Goal: Task Accomplishment & Management: Complete application form

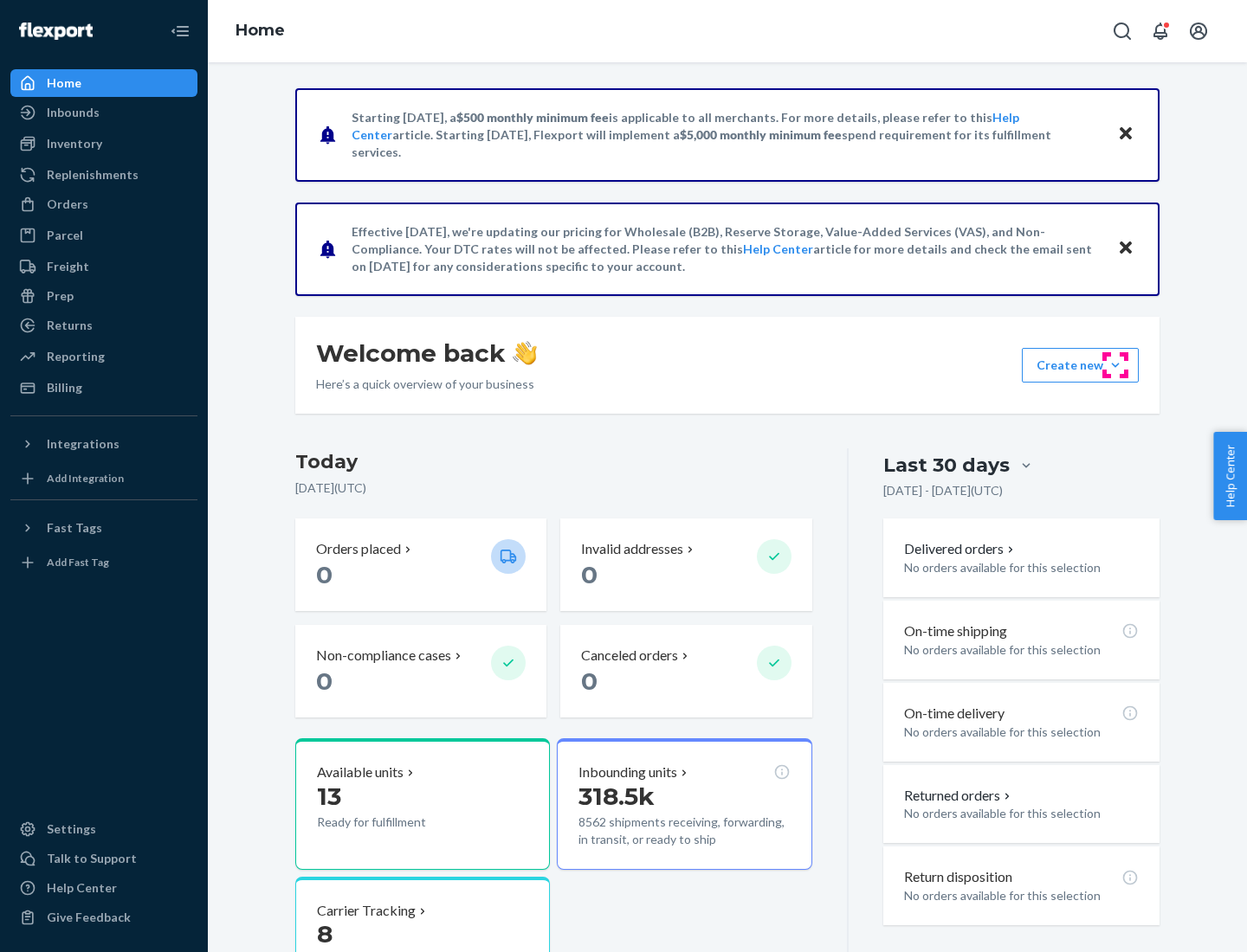
click at [1116, 366] on button "Create new Create new inbound Create new order Create new product" at bounding box center [1080, 365] width 117 height 35
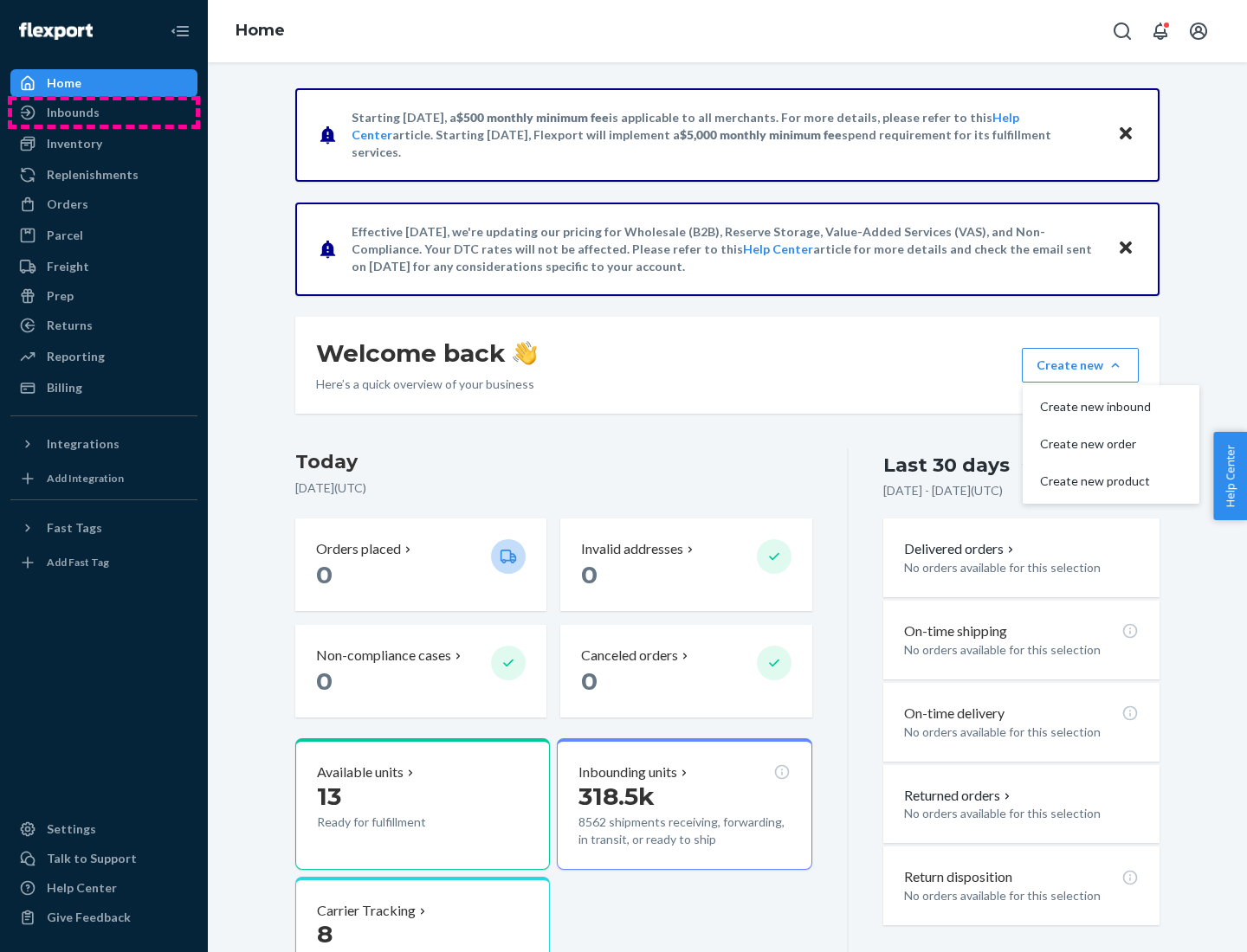
click at [104, 113] on div "Inbounds" at bounding box center [104, 112] width 184 height 24
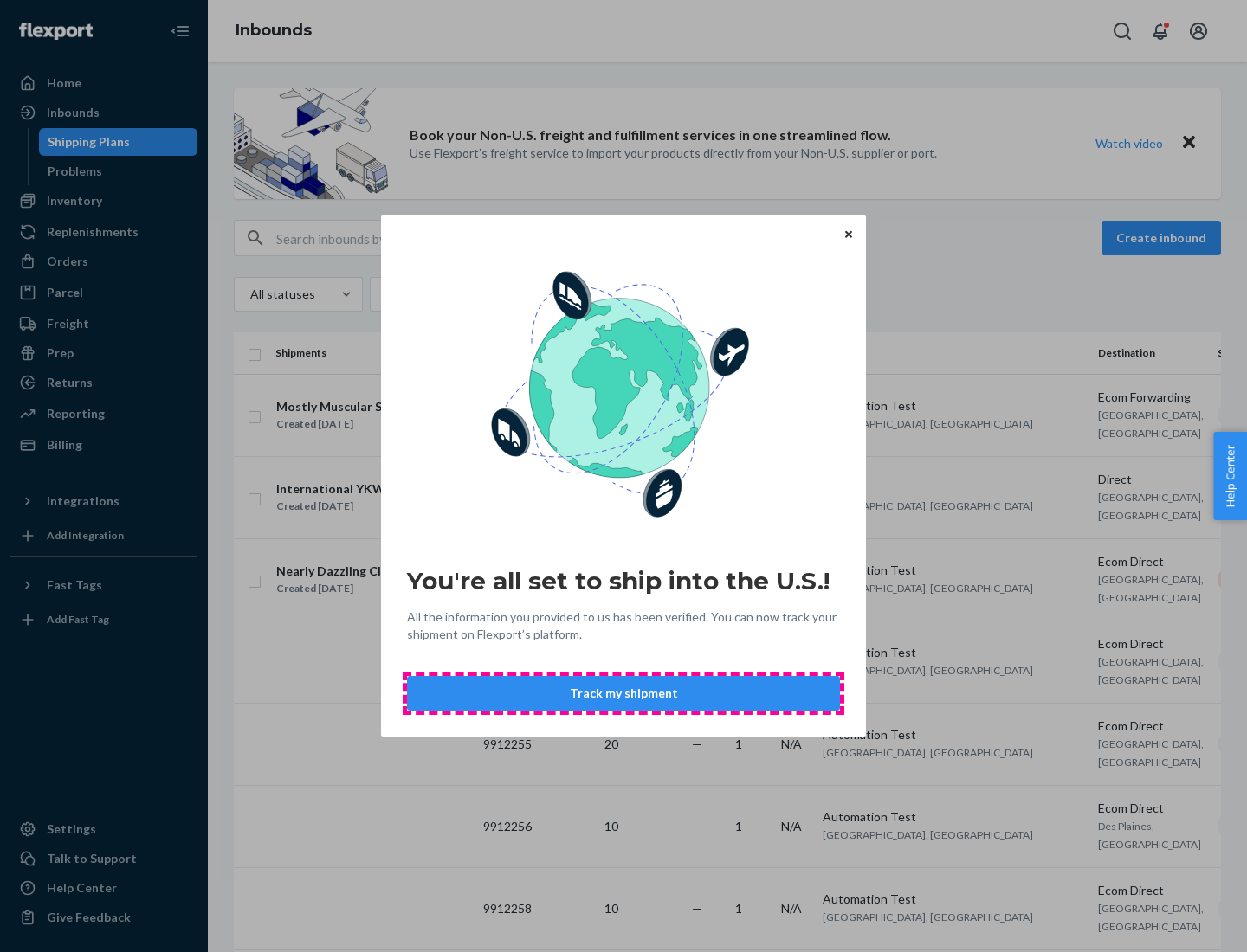
click at [624, 694] on button "Track my shipment" at bounding box center [624, 693] width 433 height 35
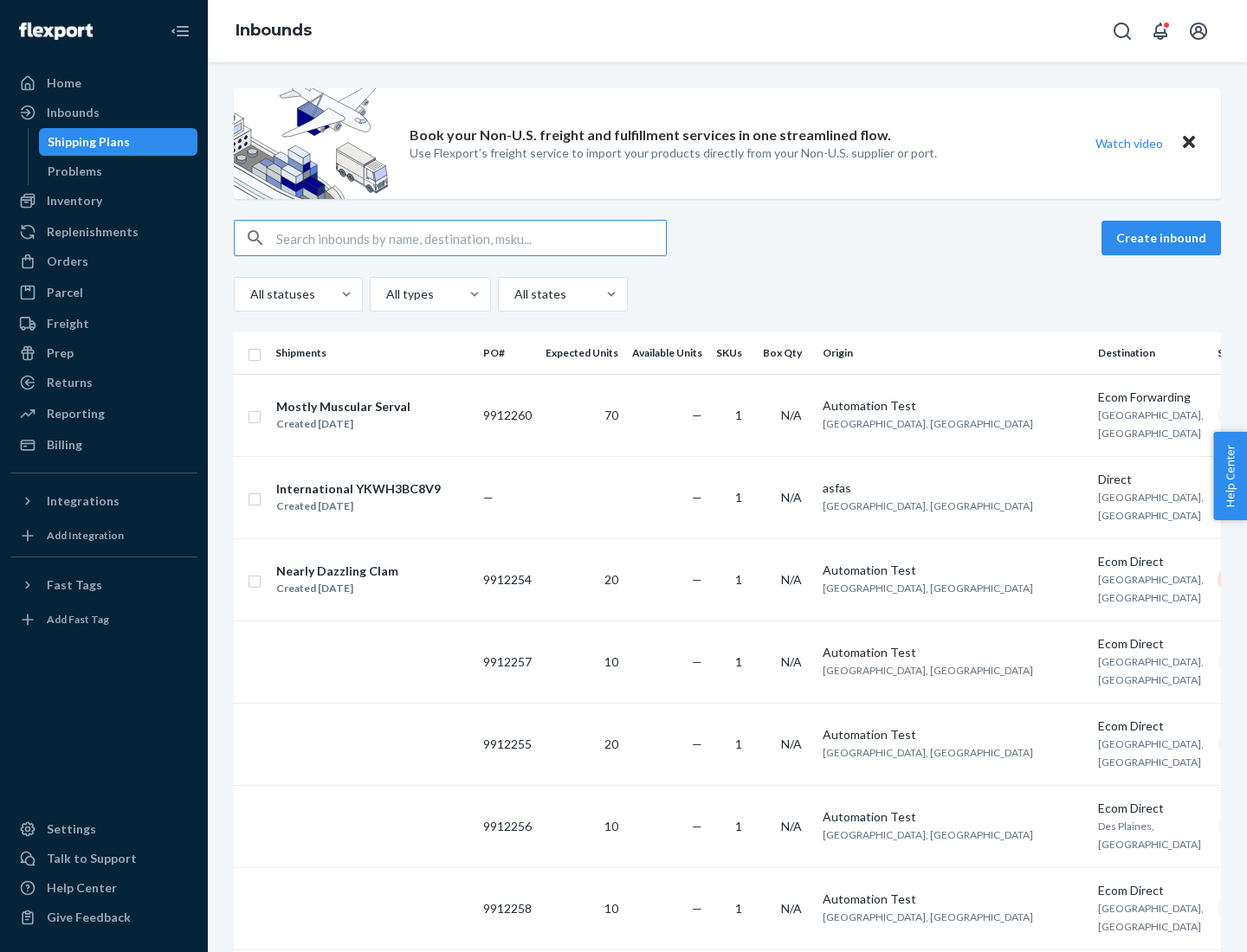
click at [1164, 238] on button "Create inbound" at bounding box center [1161, 238] width 120 height 35
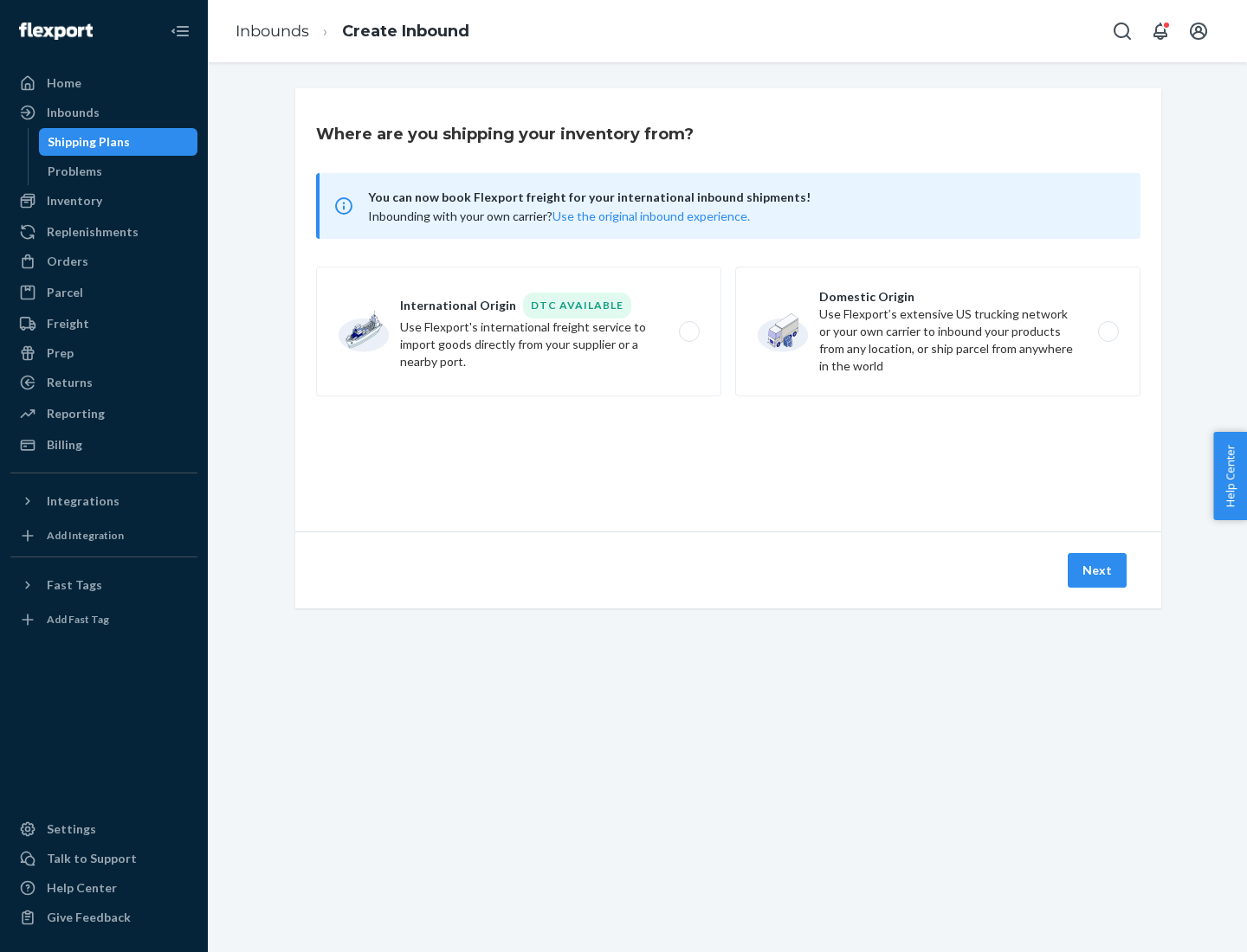
click at [519, 332] on label "International Origin DTC Available Use Flexport's international freight service…" at bounding box center [518, 332] width 406 height 130
click at [689, 332] on input "International Origin DTC Available Use Flexport's international freight service…" at bounding box center [694, 332] width 12 height 12
radio input "true"
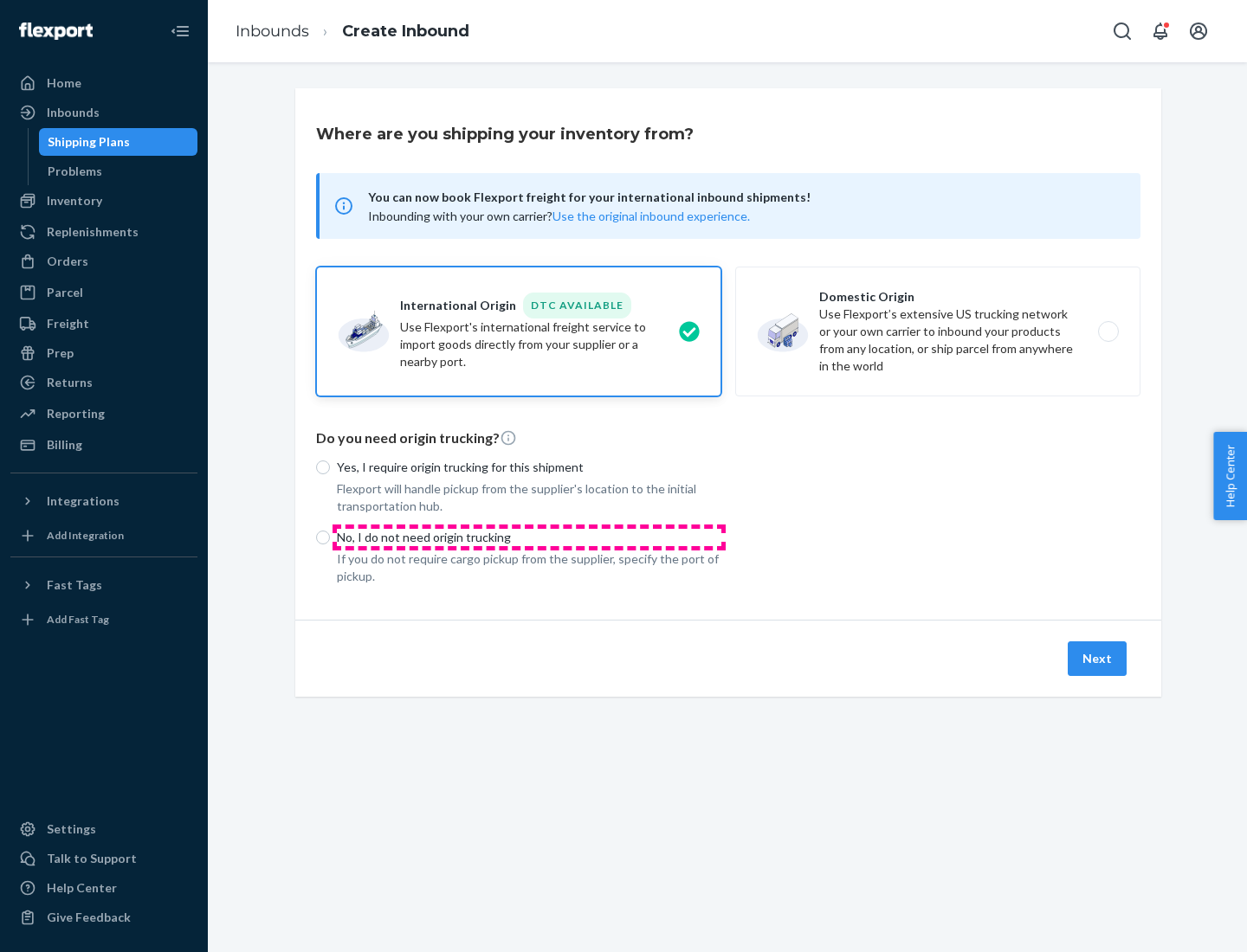
click at [529, 537] on p "No, I do not need origin trucking" at bounding box center [529, 538] width 384 height 18
click at [330, 537] on input "No, I do not need origin trucking" at bounding box center [323, 538] width 14 height 14
radio input "true"
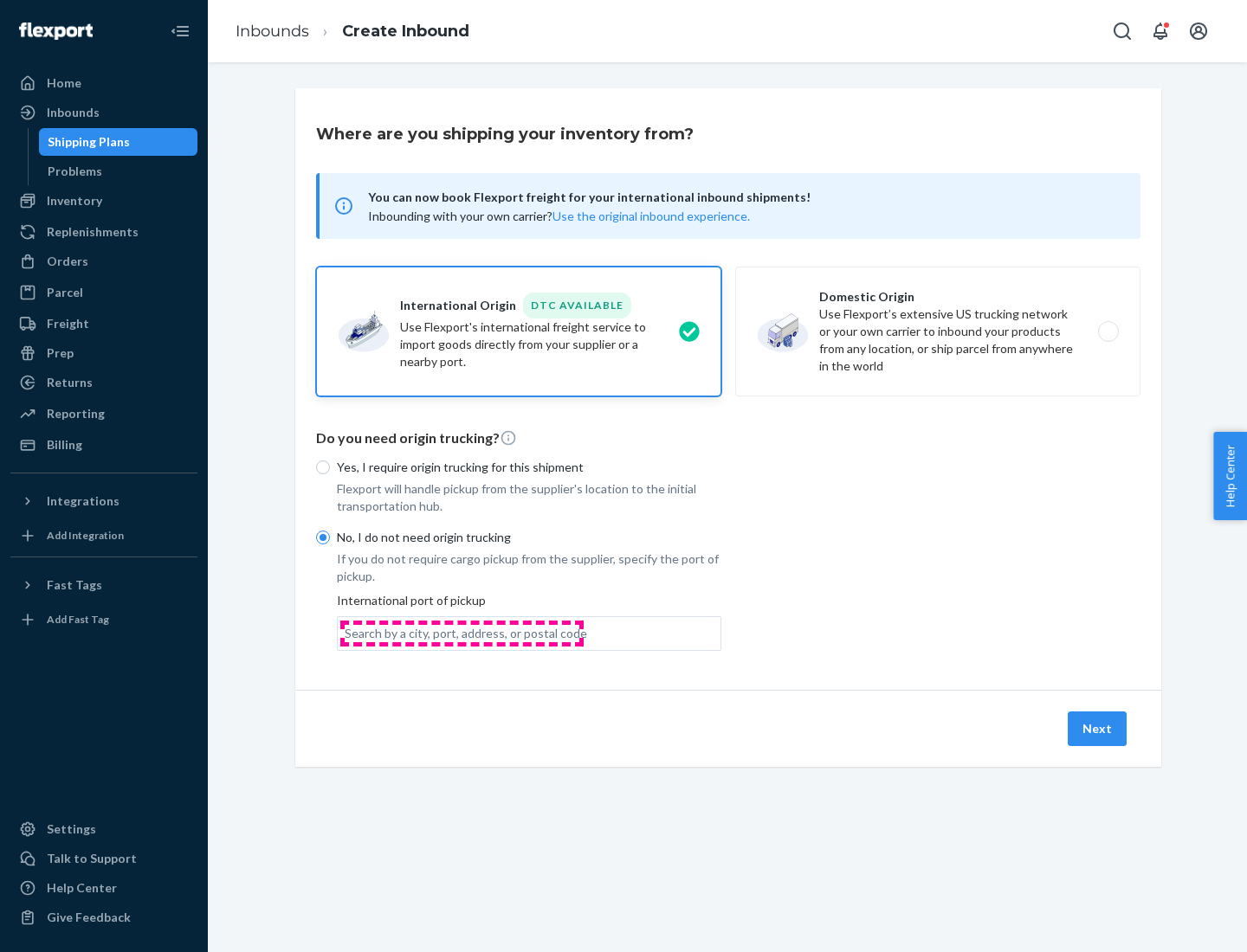
click at [462, 633] on div "Search by a city, port, address, or postal code" at bounding box center [465, 634] width 242 height 18
click at [346, 633] on input "Search by a city, port, address, or postal code" at bounding box center [345, 634] width 2 height 18
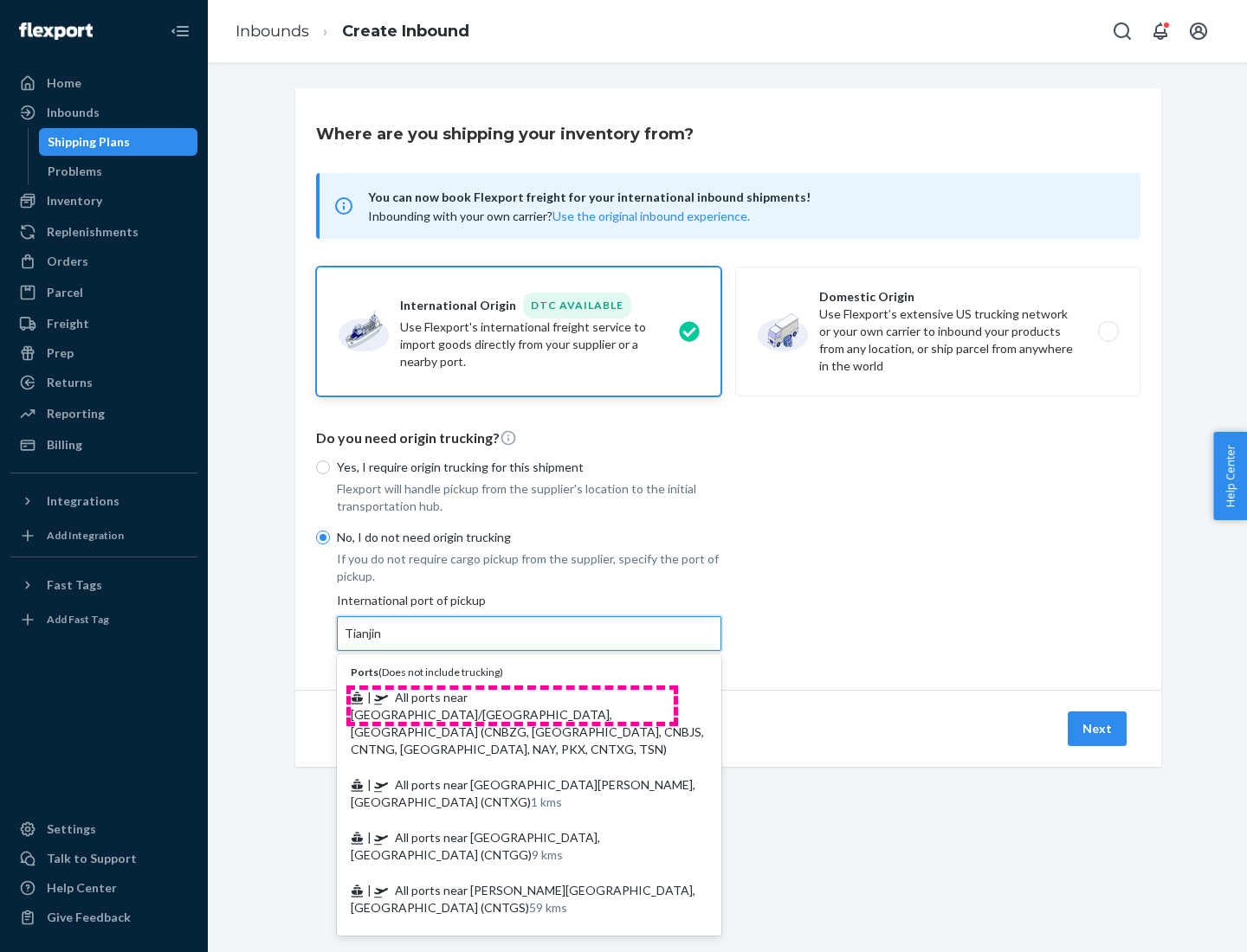
click at [512, 697] on span "| All ports near [GEOGRAPHIC_DATA]/[GEOGRAPHIC_DATA], [GEOGRAPHIC_DATA] (CNBZG,…" at bounding box center [527, 723] width 353 height 67
click at [383, 642] on input "Tianjin" at bounding box center [363, 634] width 38 height 18
type input "All ports near [GEOGRAPHIC_DATA]/[GEOGRAPHIC_DATA], [GEOGRAPHIC_DATA] (CNBZG, […"
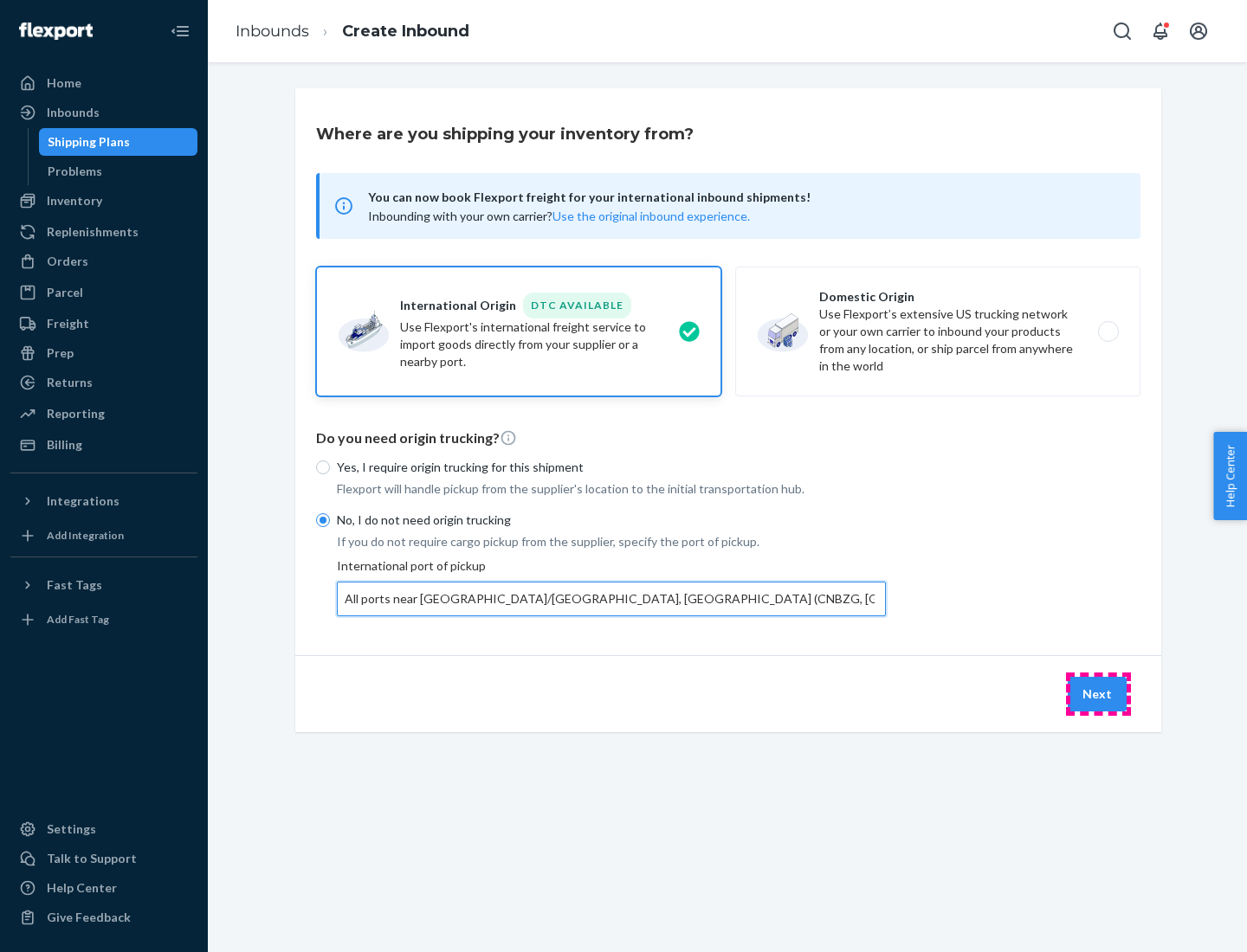
click at [1098, 694] on button "Next" at bounding box center [1097, 694] width 59 height 35
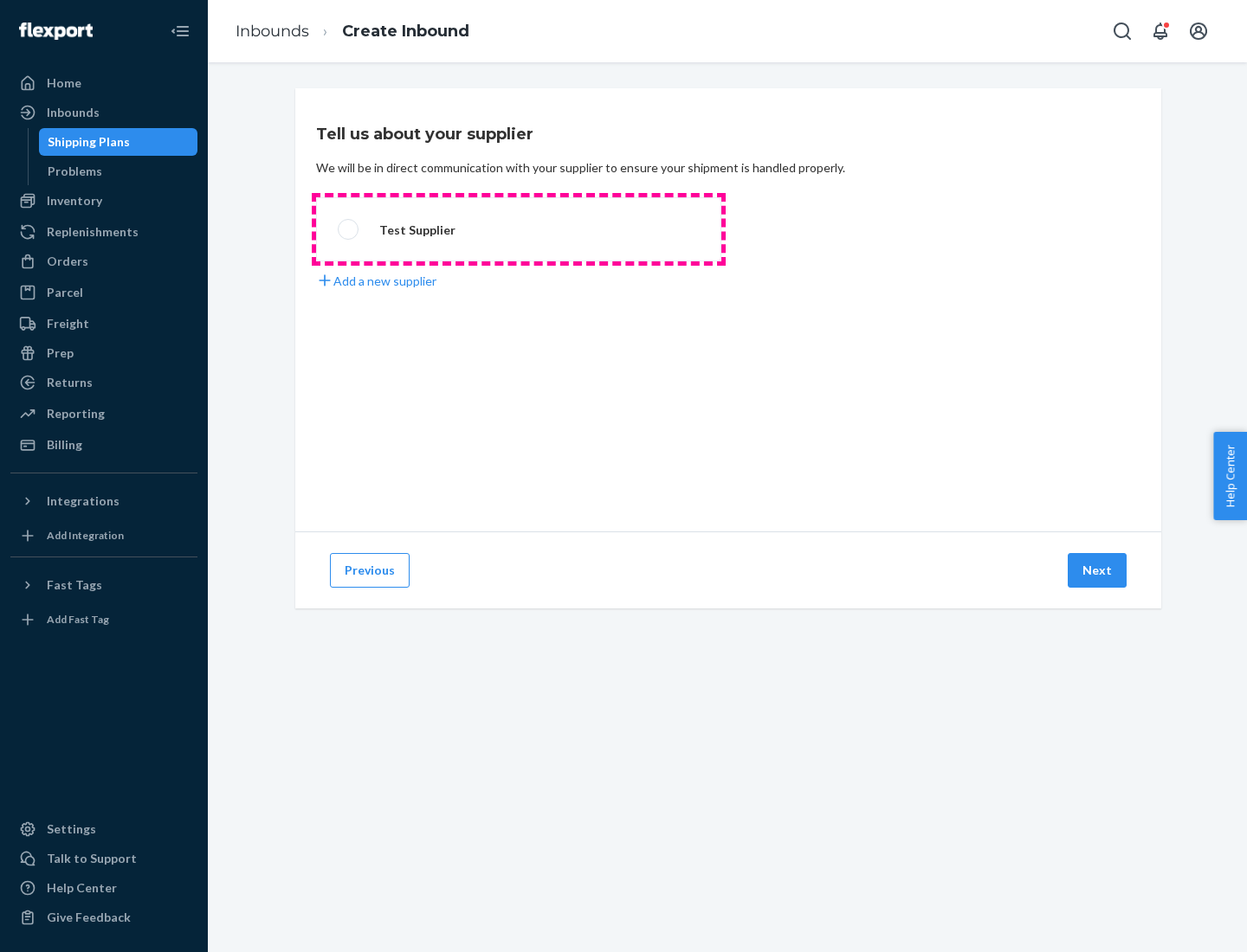
click at [519, 230] on label "Test Supplier" at bounding box center [518, 229] width 406 height 64
click at [349, 230] on input "Test Supplier" at bounding box center [343, 230] width 12 height 12
radio input "true"
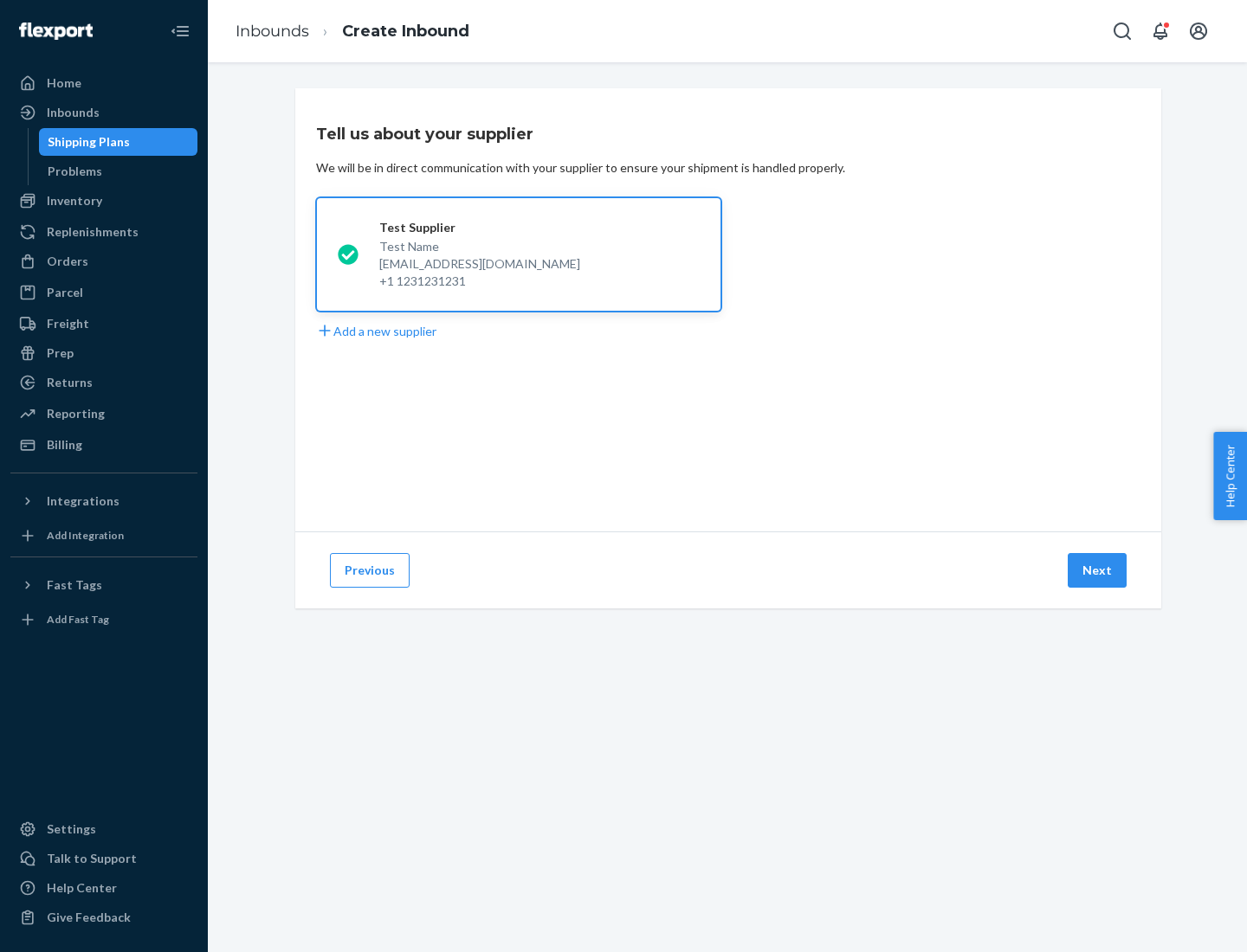
click at [1098, 570] on button "Next" at bounding box center [1097, 570] width 59 height 35
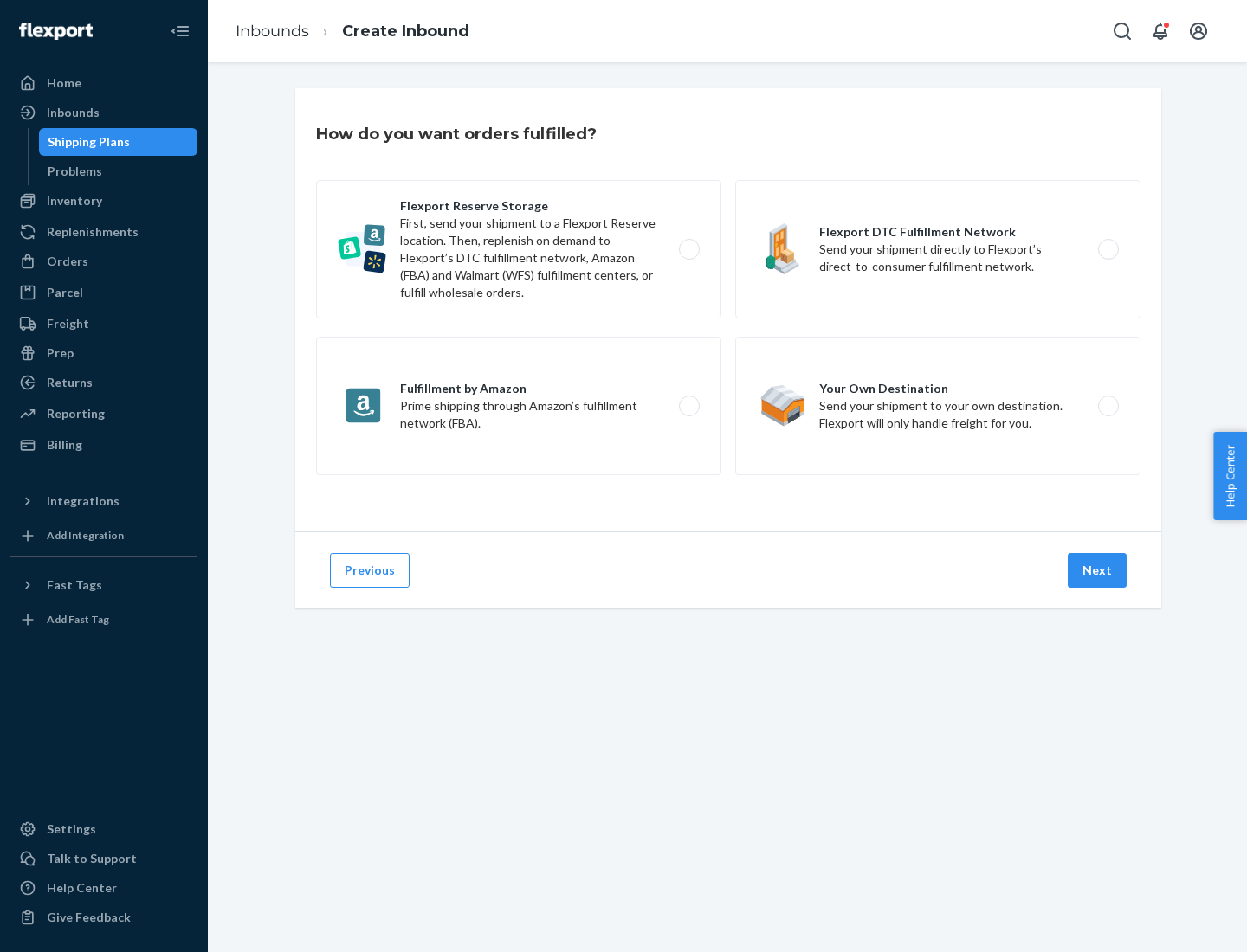
click at [519, 249] on label "Flexport Reserve Storage First, send your shipment to a Flexport Reserve locati…" at bounding box center [518, 249] width 406 height 138
click at [689, 249] on input "Flexport Reserve Storage First, send your shipment to a Flexport Reserve locati…" at bounding box center [694, 249] width 12 height 12
radio input "true"
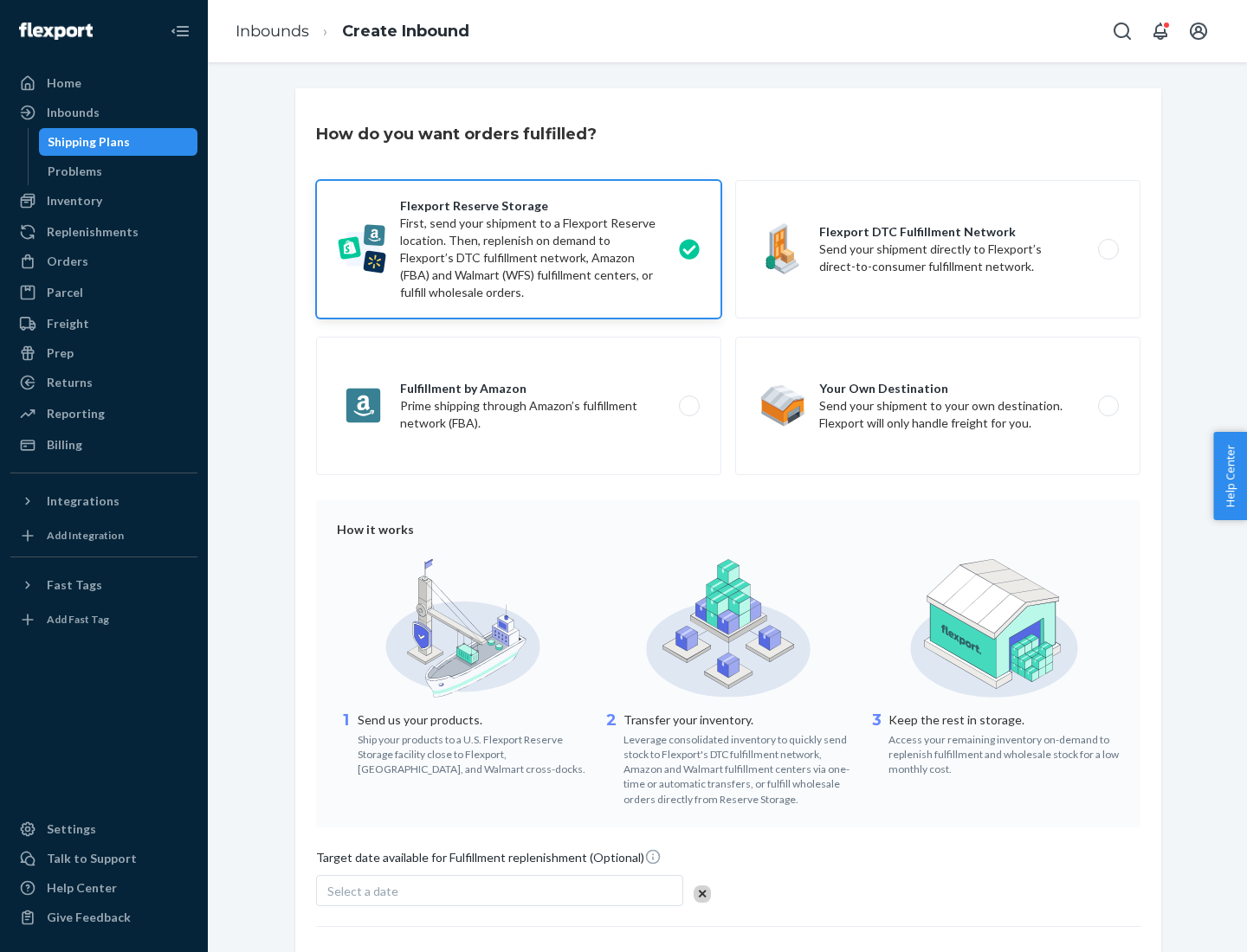
scroll to position [142, 0]
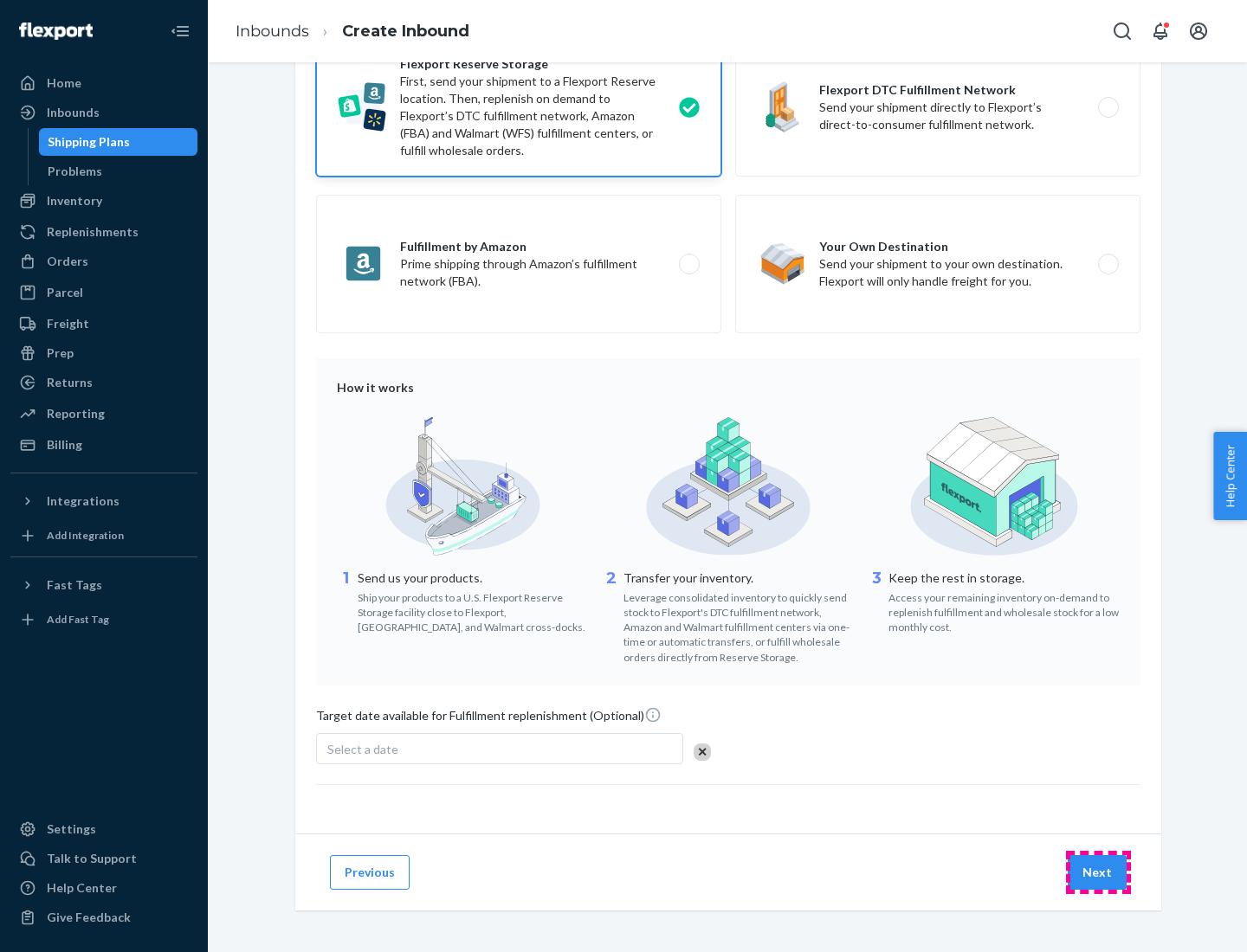
click at [1098, 872] on button "Next" at bounding box center [1097, 872] width 59 height 35
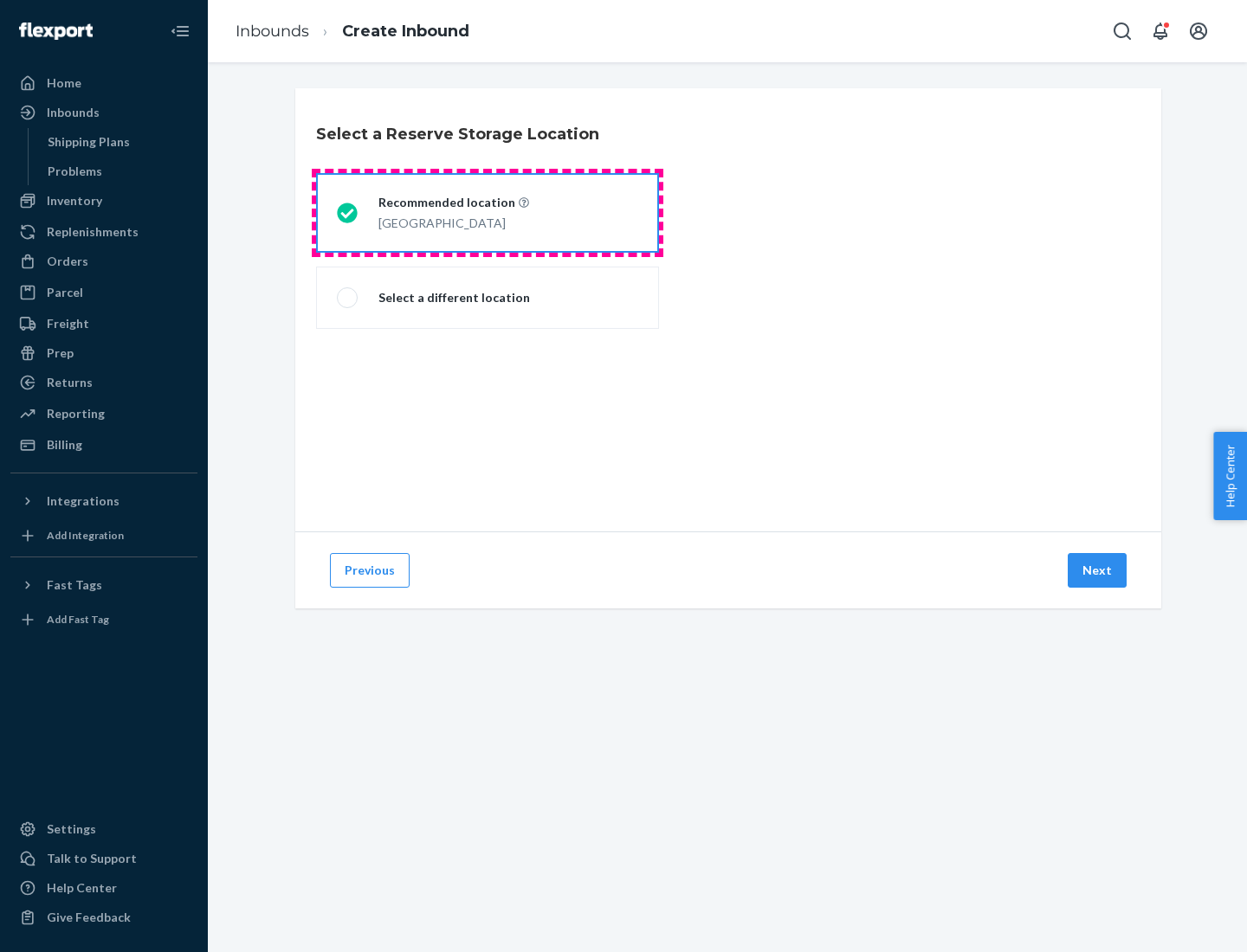
click at [487, 213] on div "[GEOGRAPHIC_DATA]" at bounding box center [454, 221] width 151 height 20
click at [348, 213] on input "Recommended location [GEOGRAPHIC_DATA]" at bounding box center [343, 213] width 12 height 12
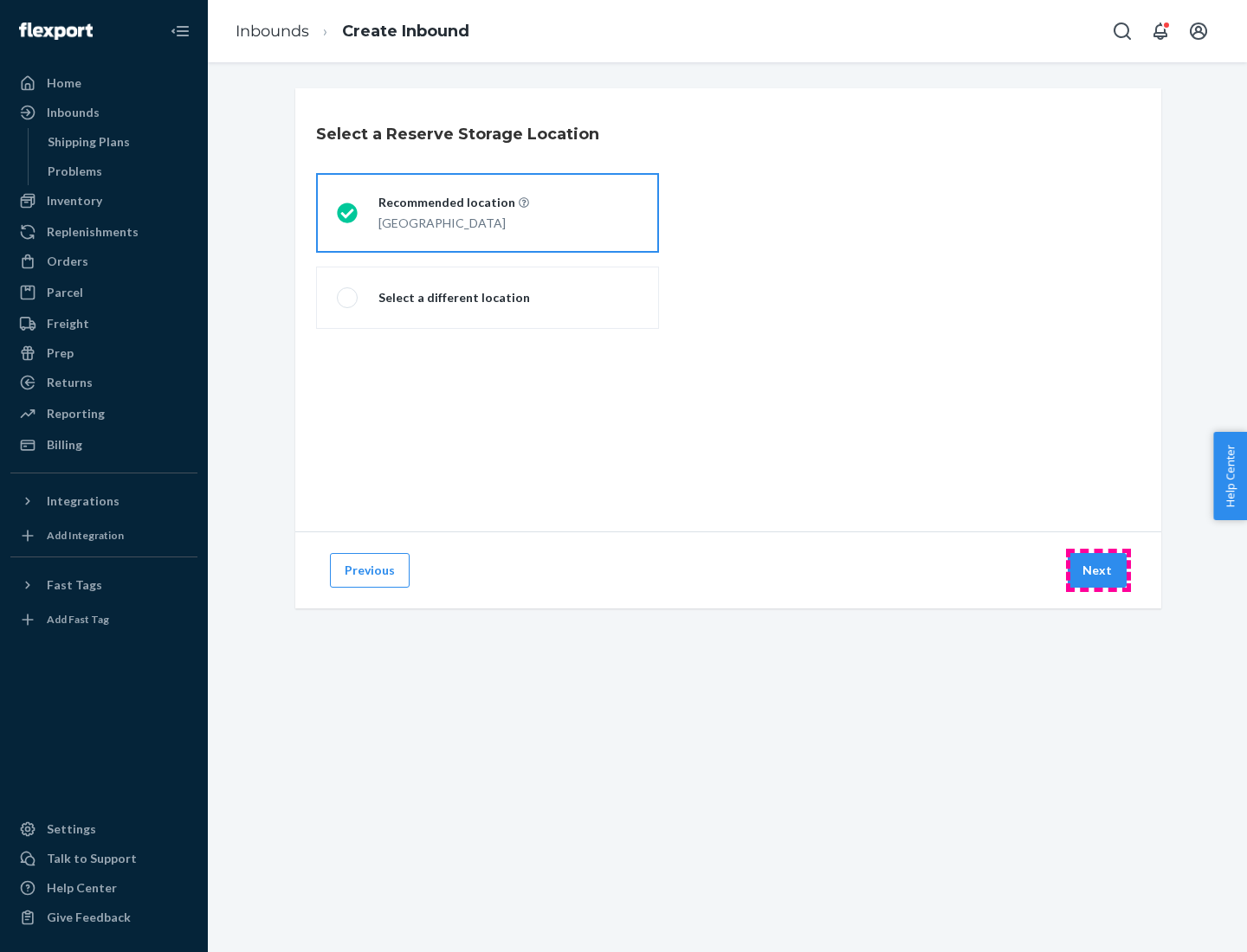
click at [1098, 570] on button "Next" at bounding box center [1097, 570] width 59 height 35
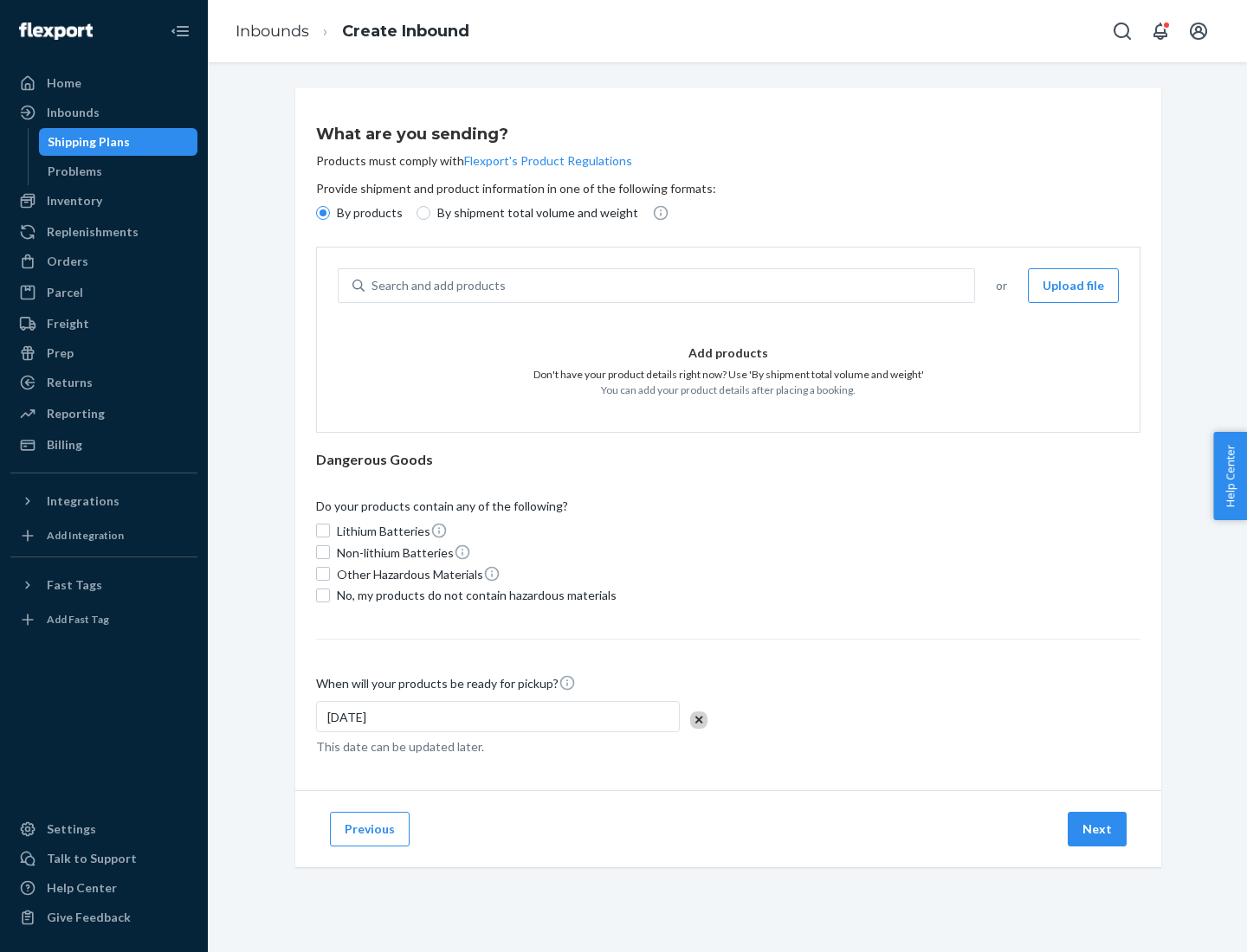
click at [670, 286] on div "Search and add products" at bounding box center [669, 285] width 610 height 31
click at [374, 286] on input "Search and add products" at bounding box center [373, 286] width 2 height 18
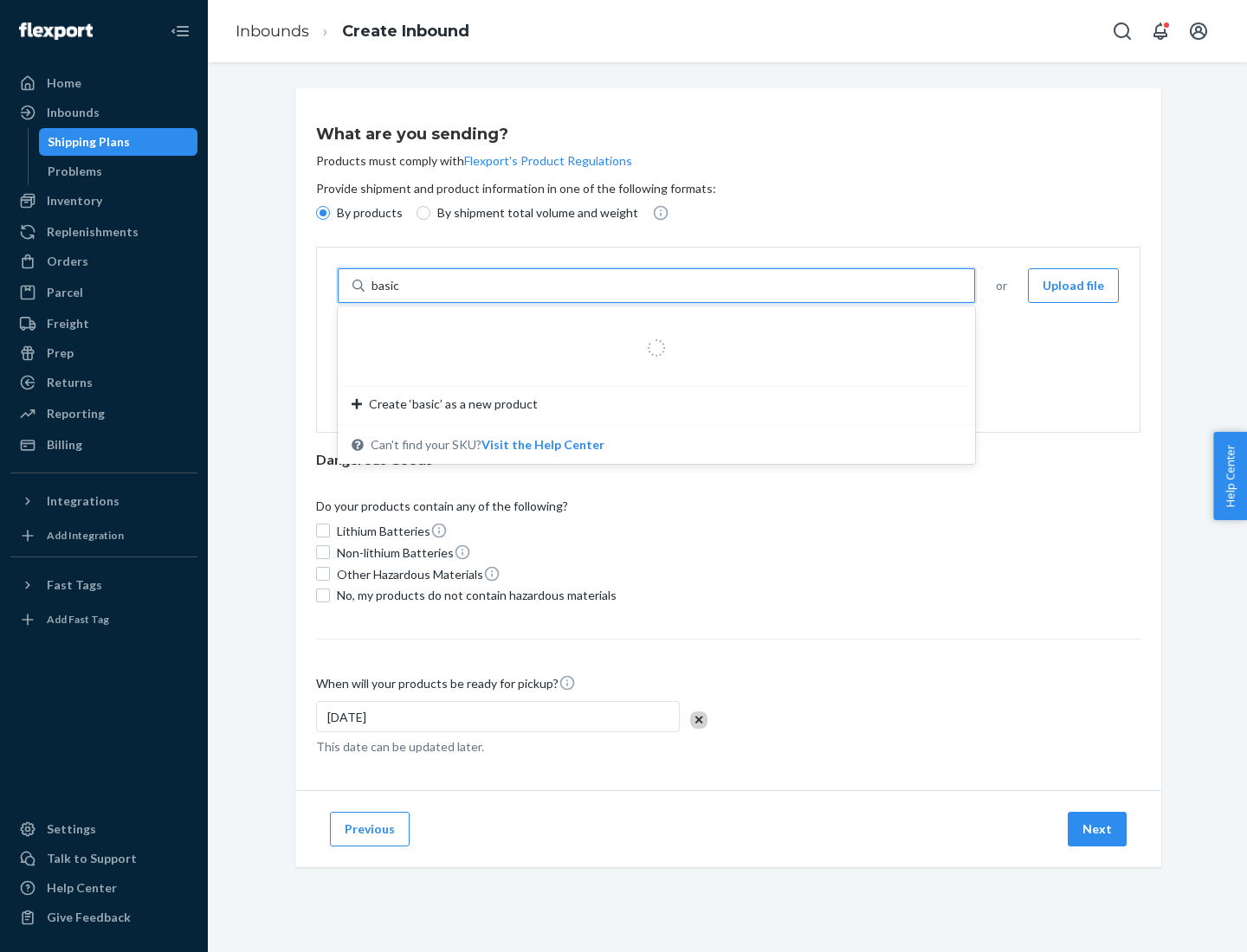
type input "basic"
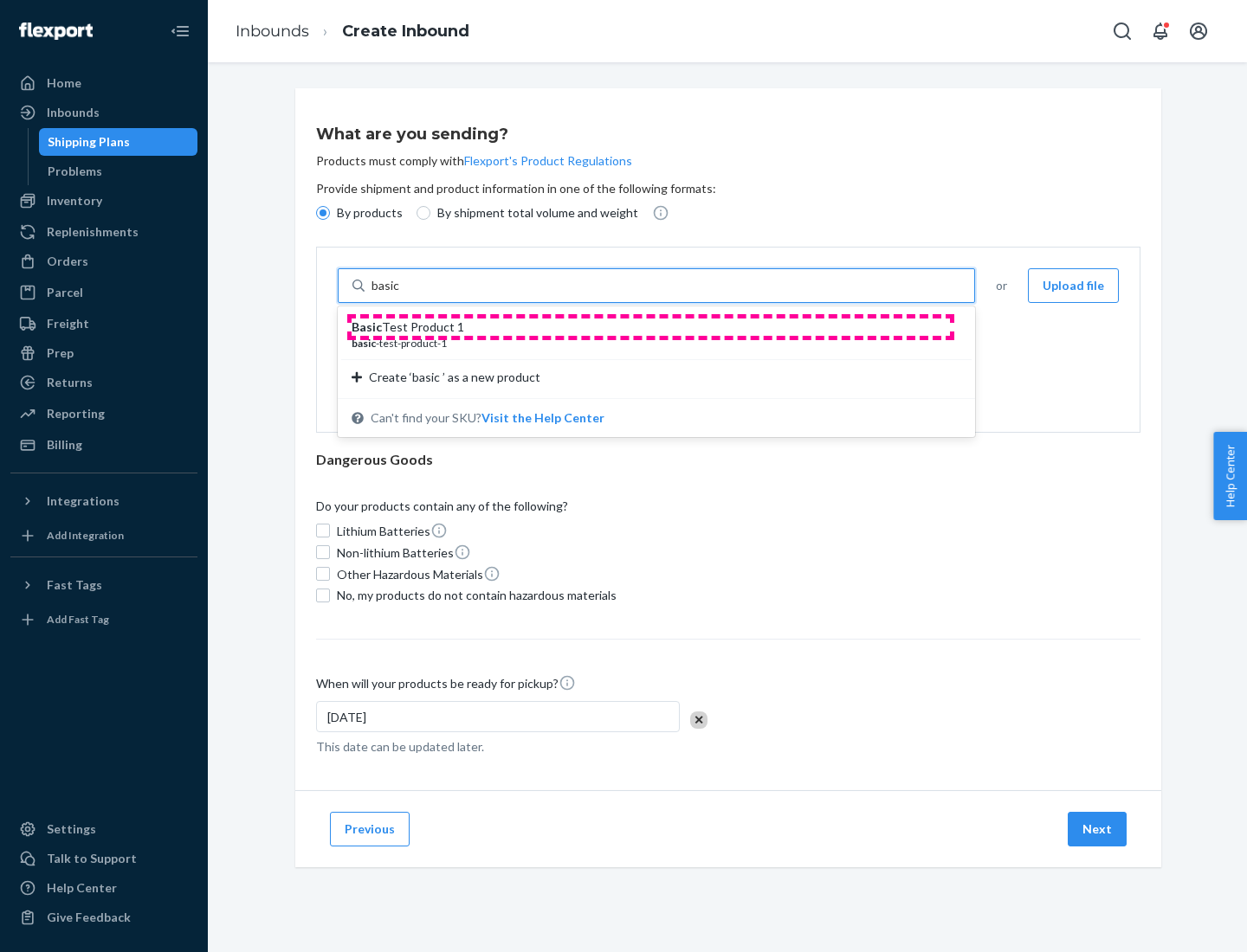
click at [651, 327] on div "Basic Test Product 1" at bounding box center [649, 327] width 596 height 18
click at [403, 295] on input "basic" at bounding box center [387, 286] width 31 height 18
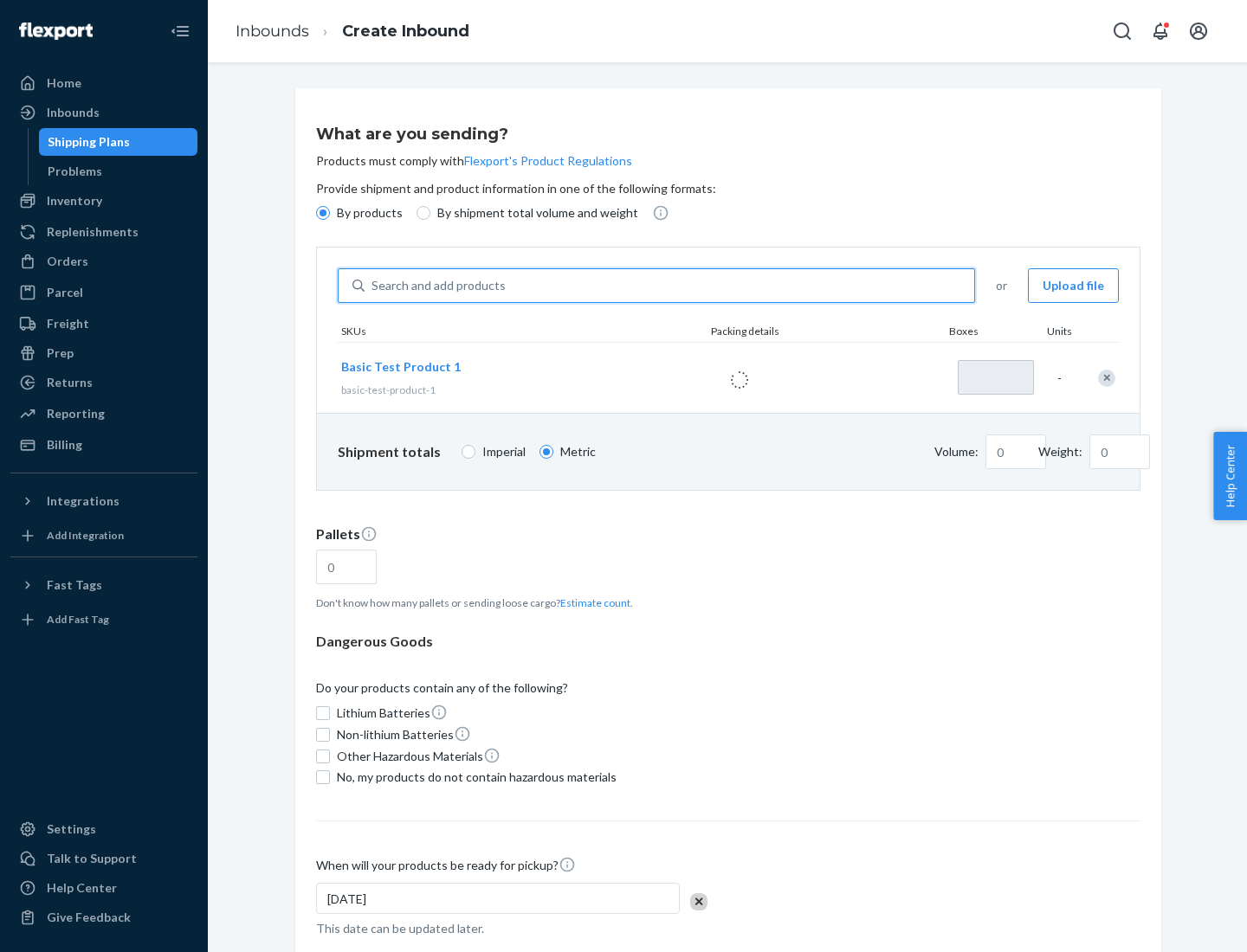
type input "1"
type input "1.09"
type input "3.27"
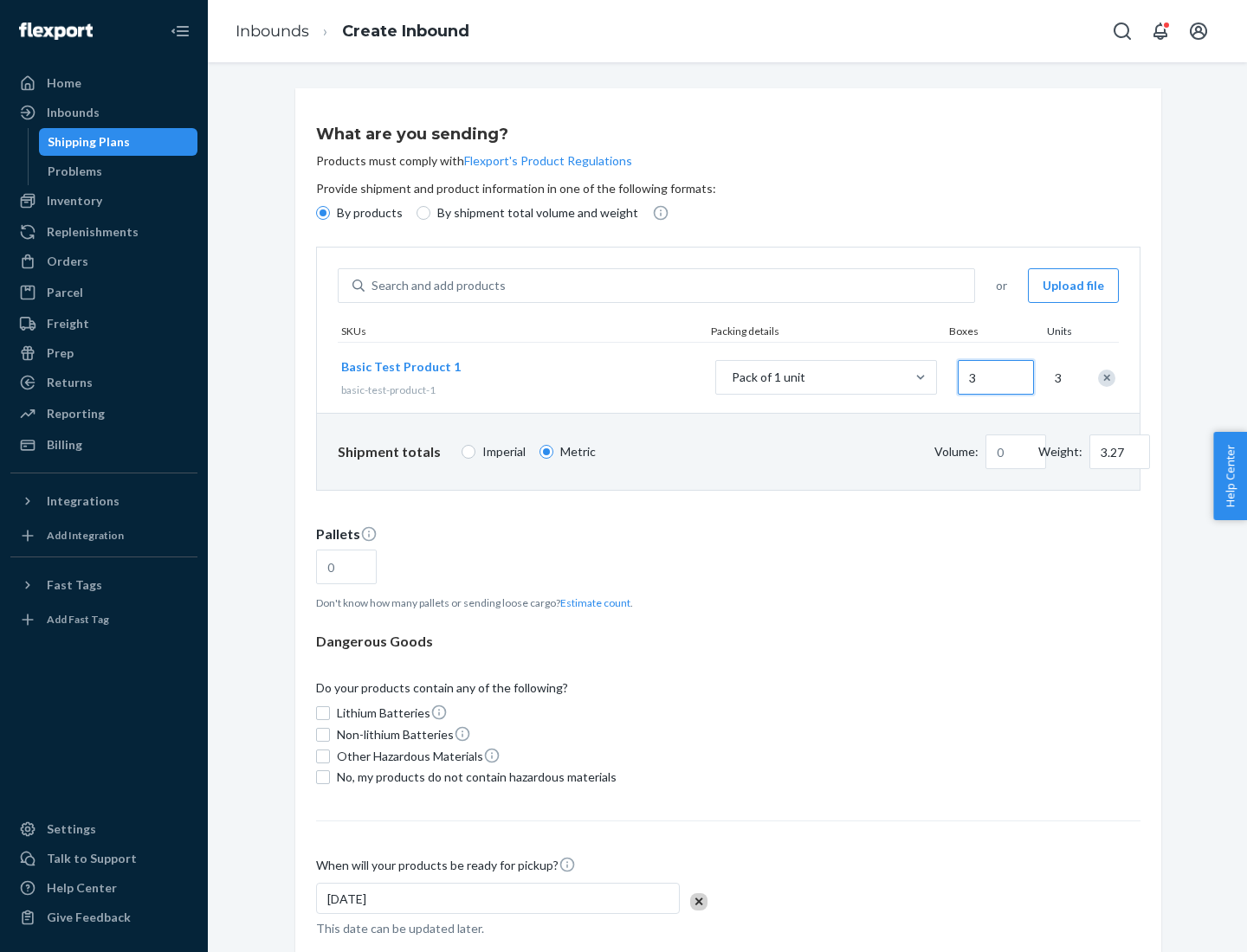
type input "30"
type input "0.01"
type input "32.66"
type input "300"
type input "0.07"
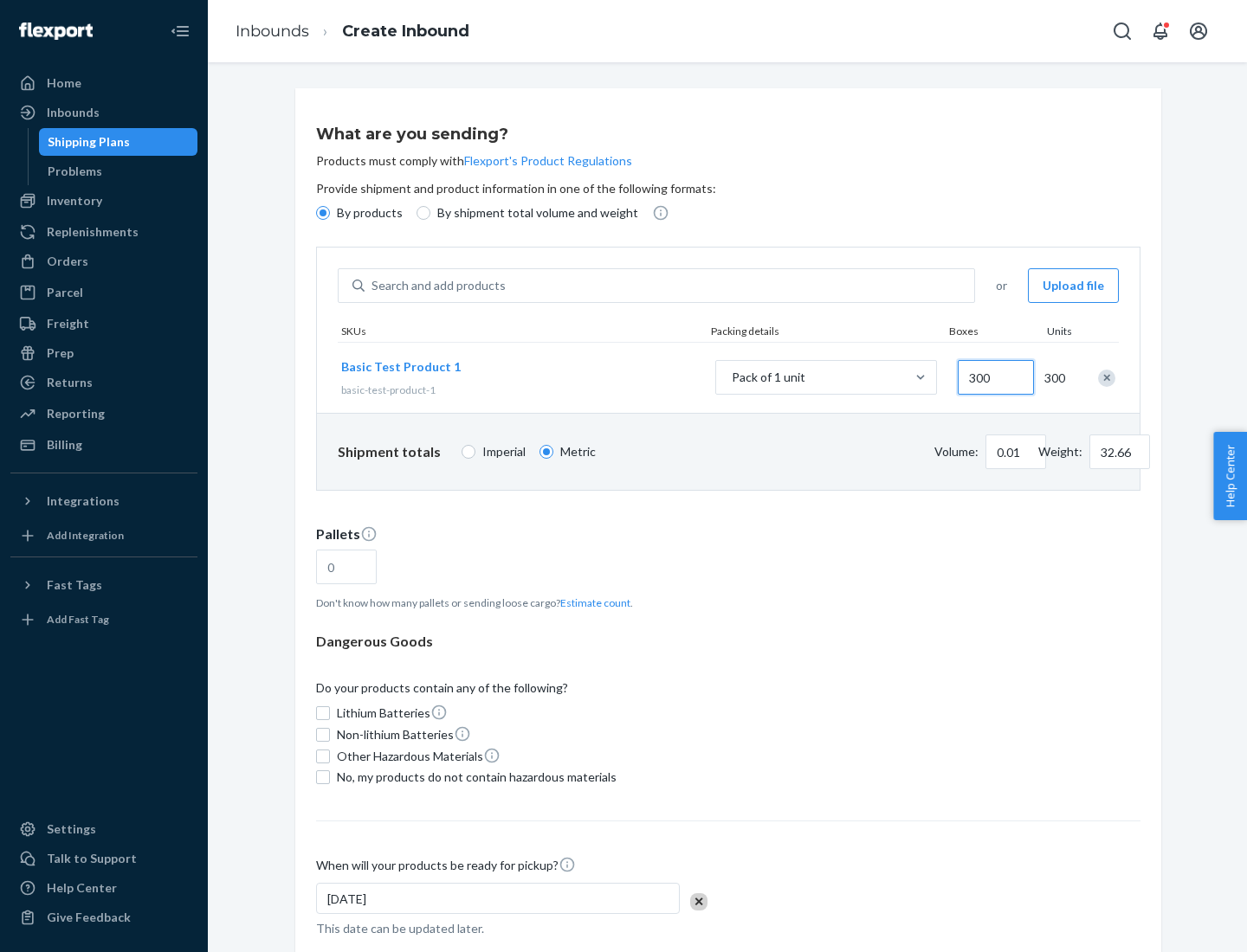
type input "326.59"
type input "3000"
type input "0.68"
type input "3265.86"
type input "1.09"
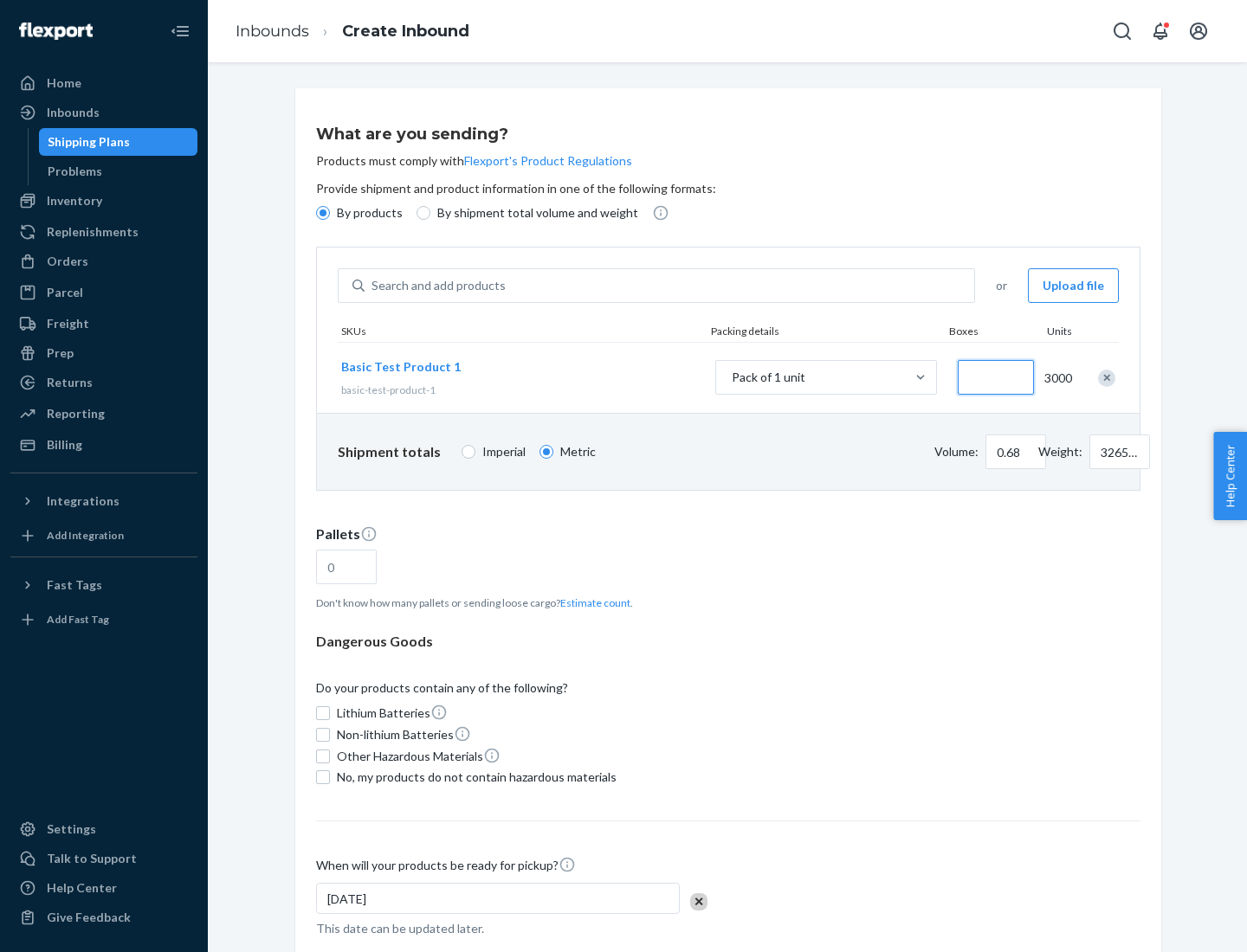
type input "1"
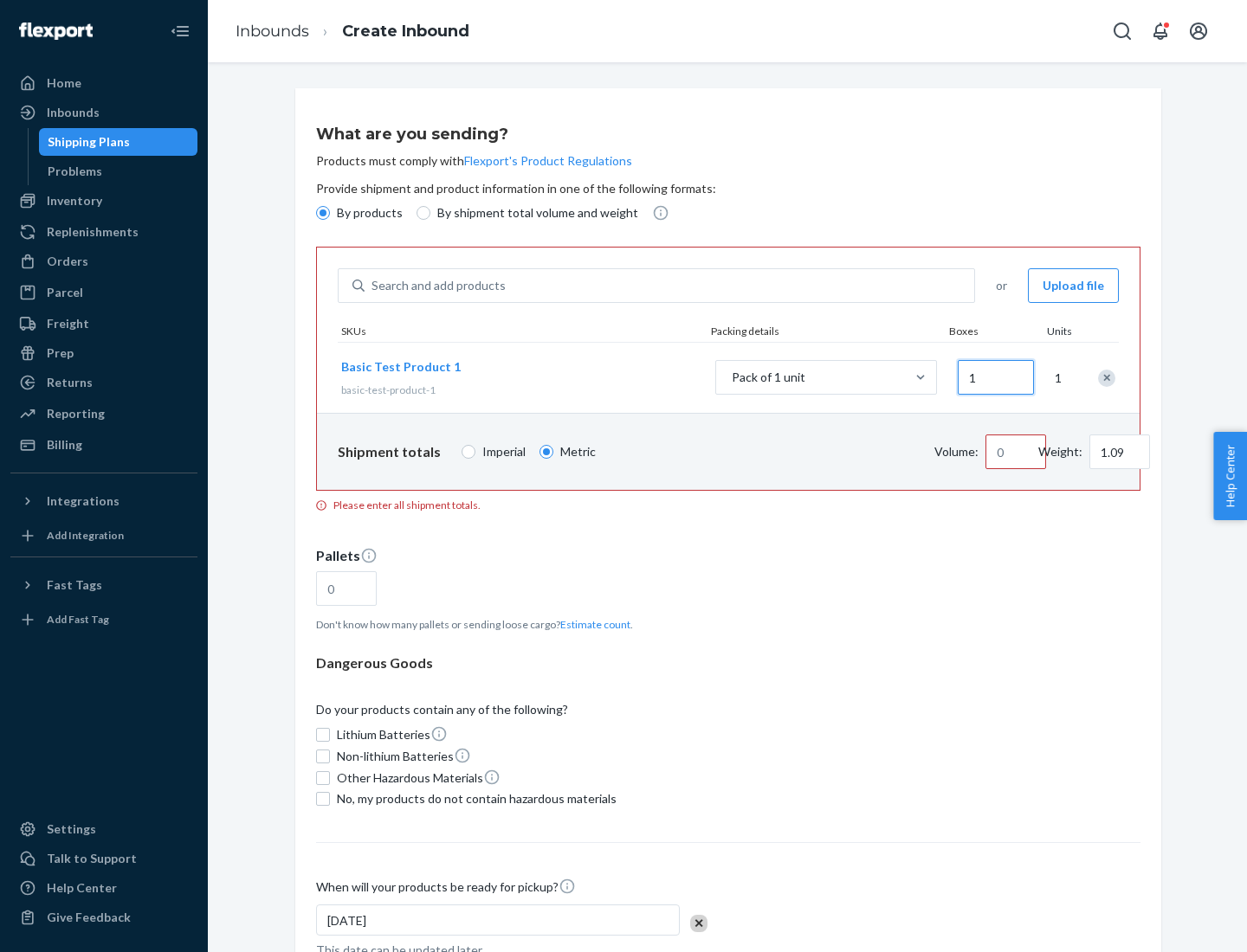
type input "10.89"
type input "10"
type input "0.02"
type input "108.86"
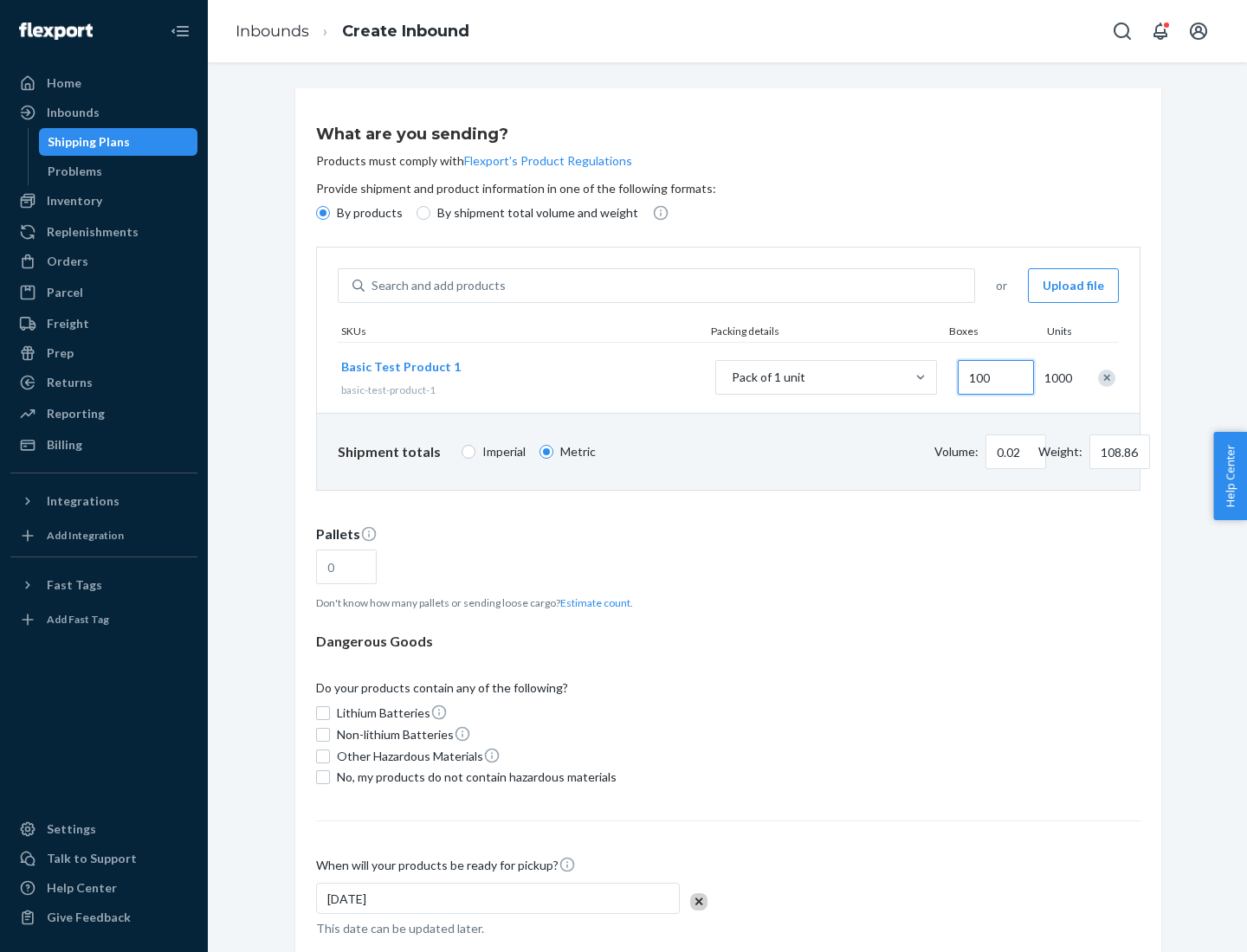
type input "1000"
type input "0.23"
type input "1088.62"
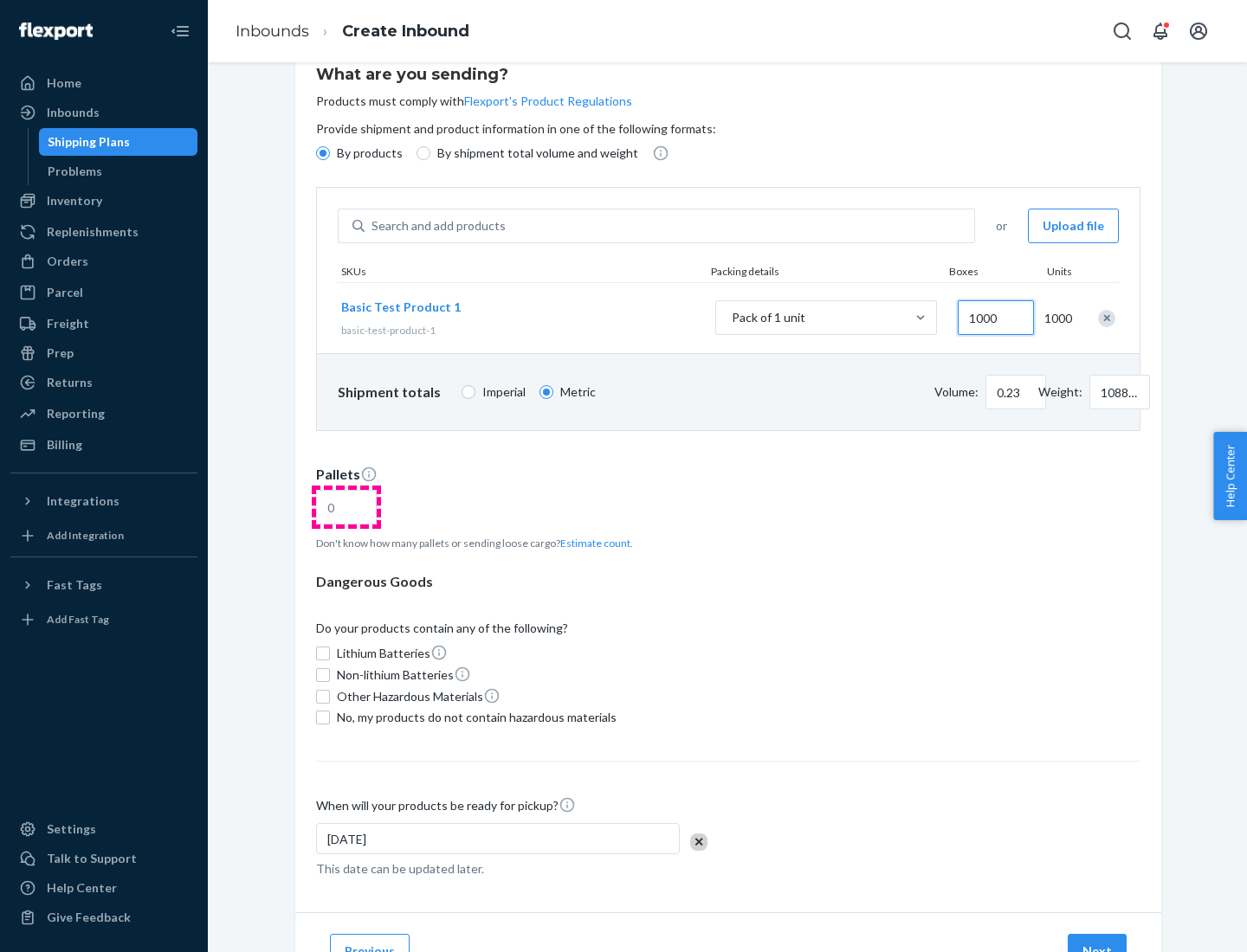
type input "1000"
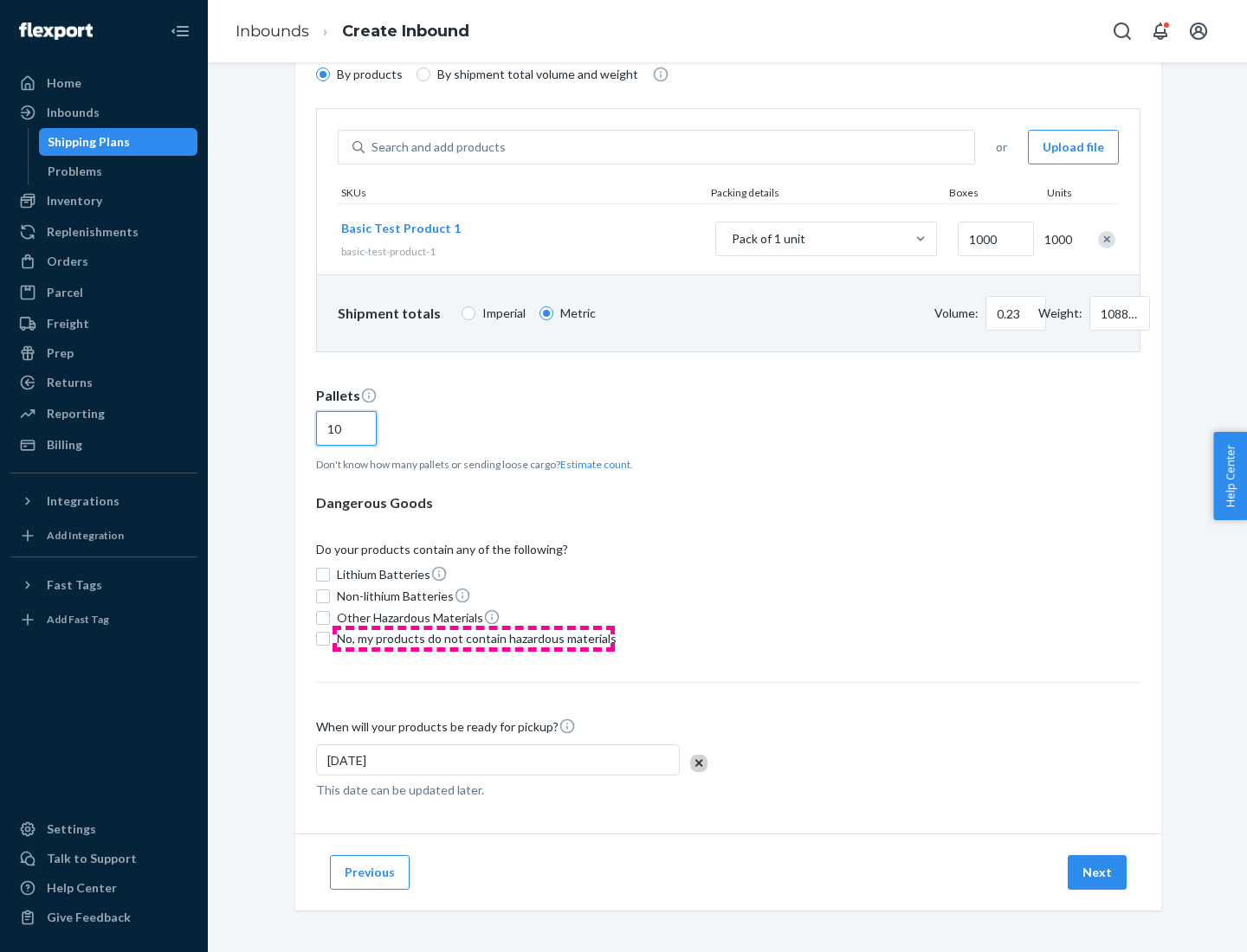
type input "10"
click at [474, 639] on span "No, my products do not contain hazardous materials" at bounding box center [477, 639] width 280 height 18
click at [330, 639] on input "No, my products do not contain hazardous materials" at bounding box center [323, 639] width 14 height 14
checkbox input "true"
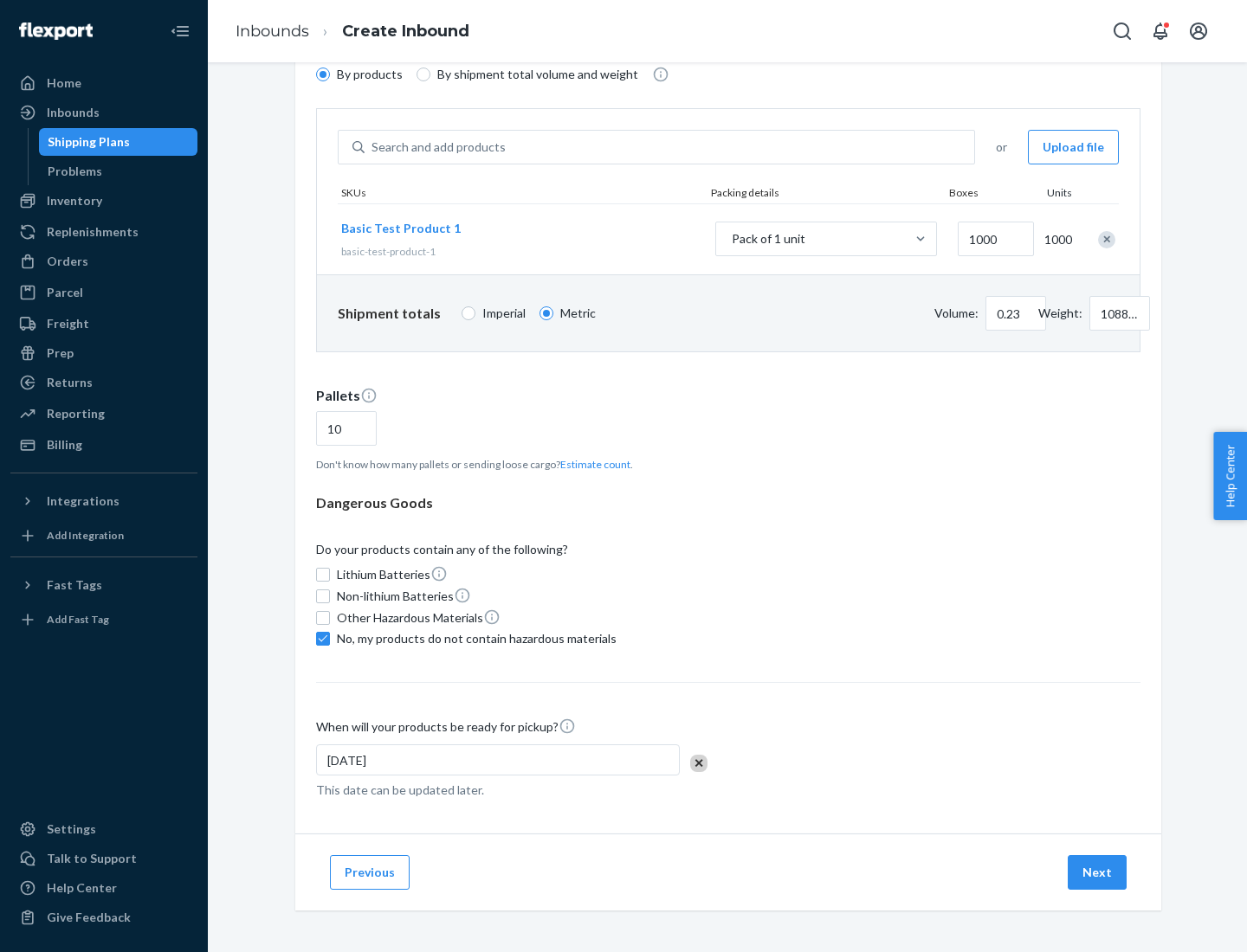
click at [1098, 873] on button "Next" at bounding box center [1097, 872] width 59 height 35
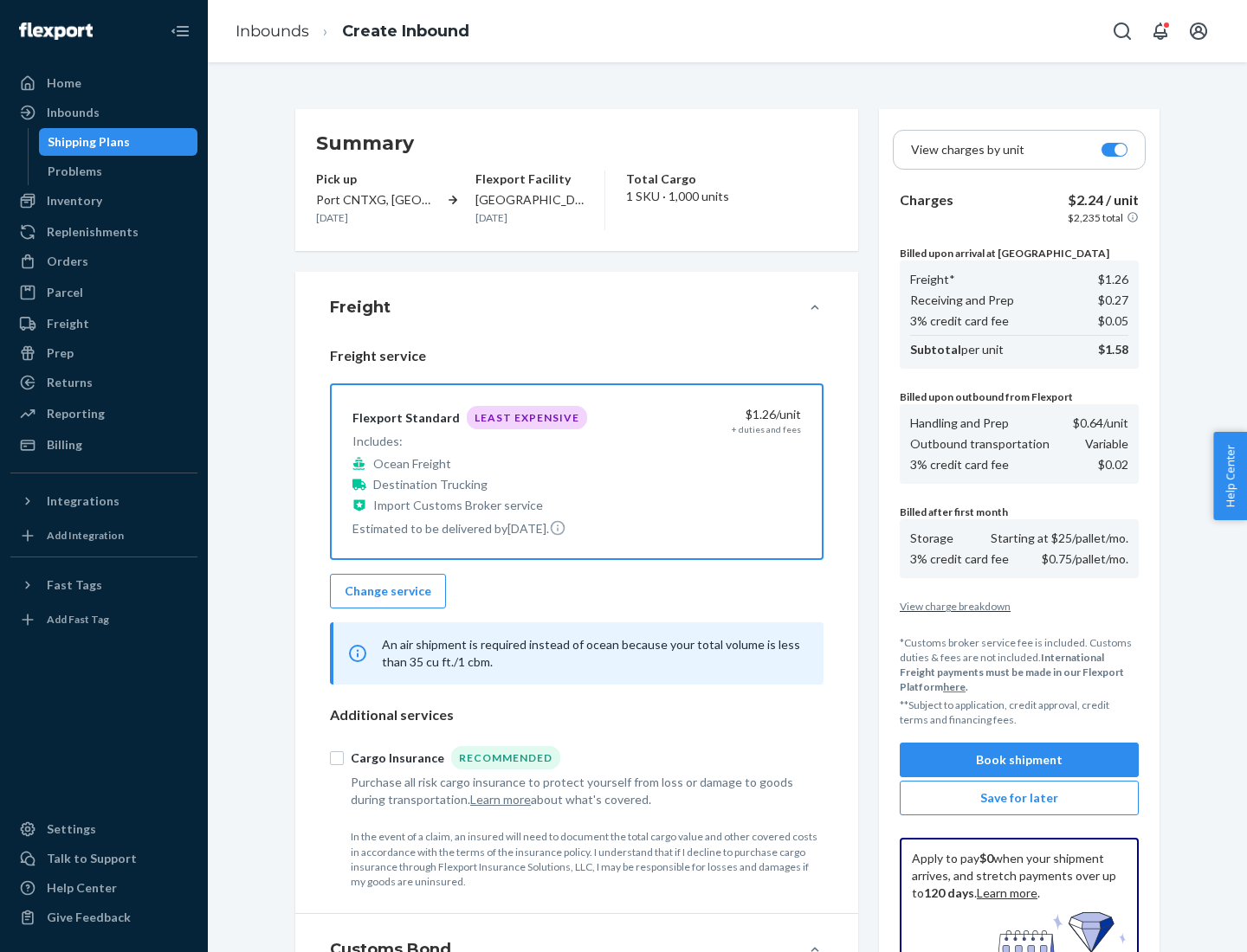
scroll to position [253, 0]
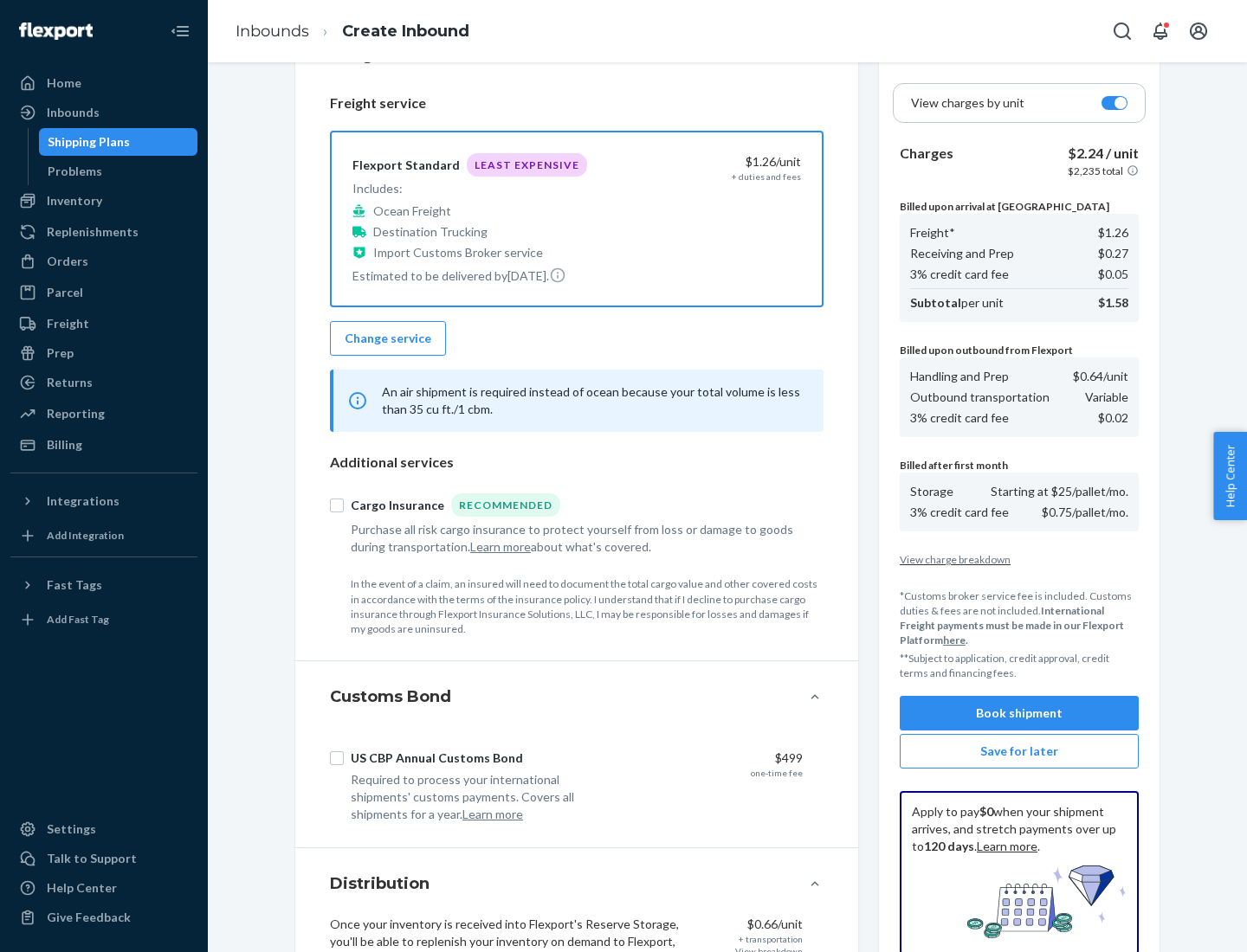
click at [1020, 713] on button "Book shipment" at bounding box center [1019, 713] width 239 height 35
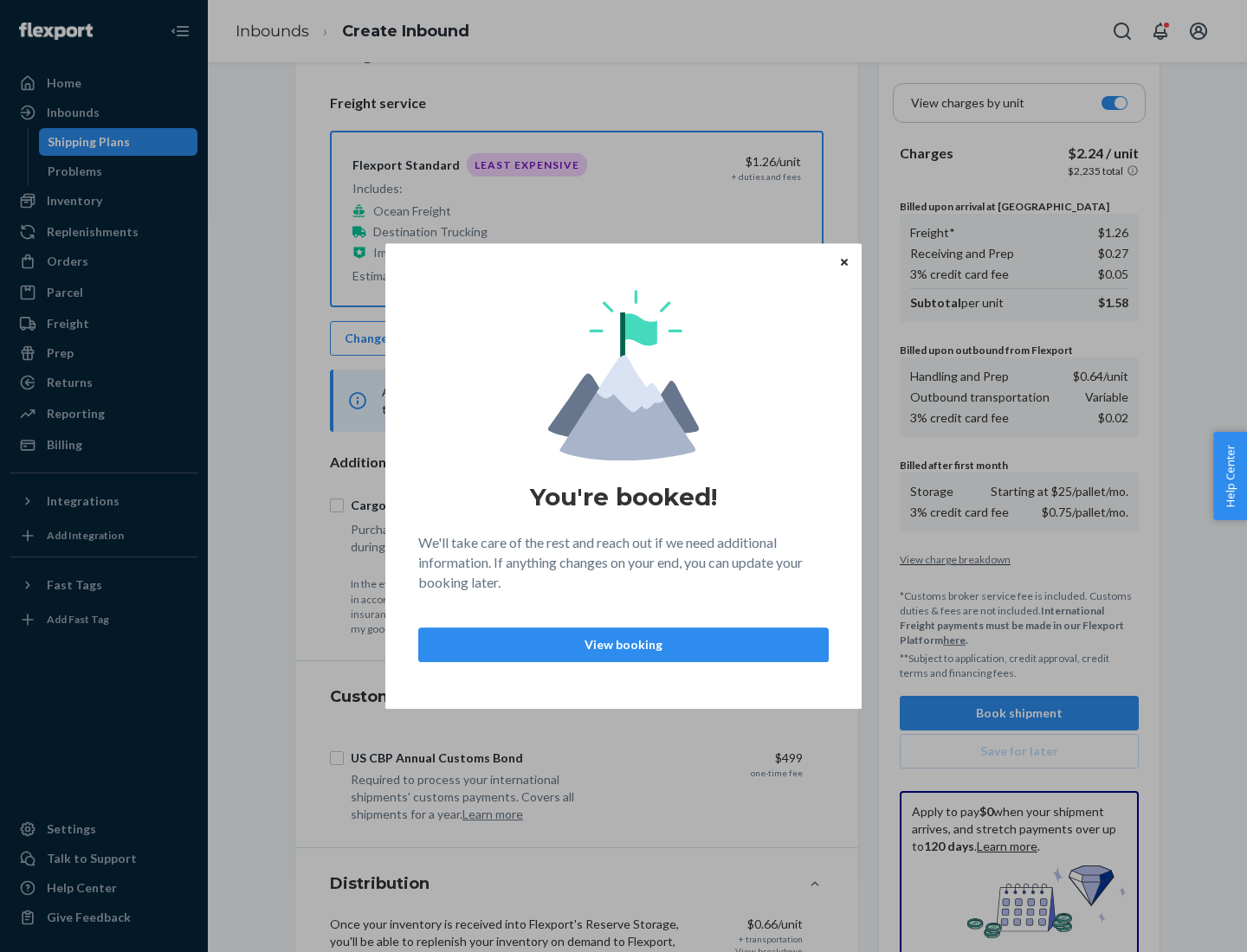
click at [624, 644] on p "View booking" at bounding box center [623, 645] width 381 height 18
